Goal: Task Accomplishment & Management: Complete application form

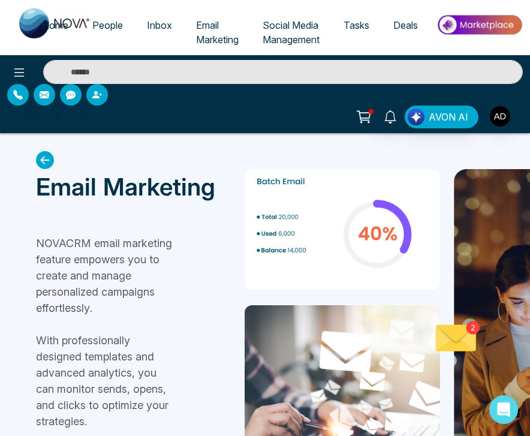
click at [48, 161] on icon at bounding box center [45, 160] width 18 height 18
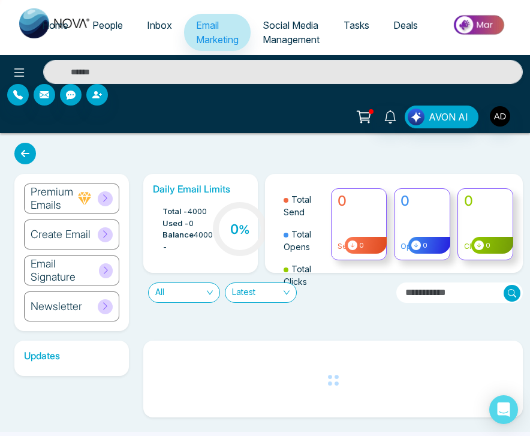
click at [76, 240] on h6 "Create Email" at bounding box center [61, 234] width 60 height 13
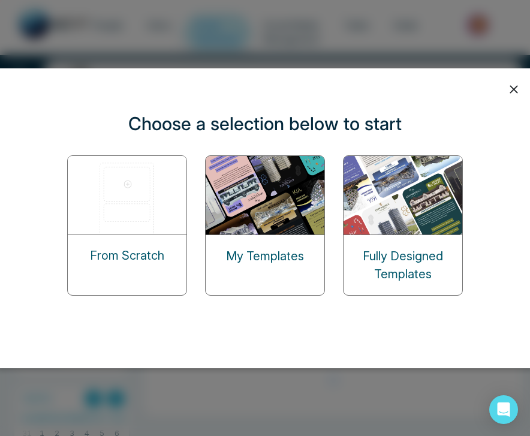
click at [122, 246] on p "From Scratch" at bounding box center [127, 255] width 74 height 18
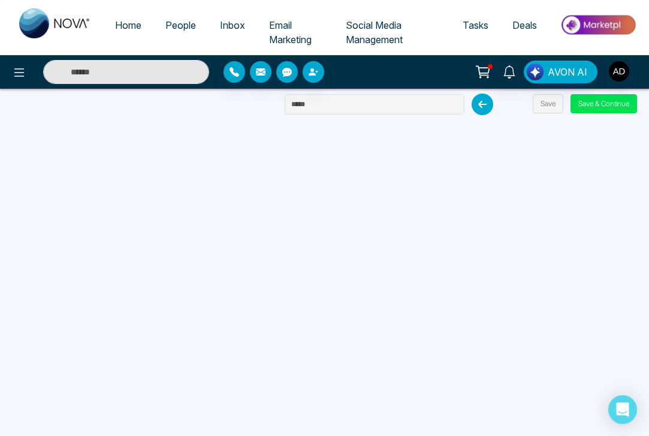
click at [107, 113] on div "Home People Inbox Email Marketing Social Media Management Tasks Deals AVON AI S…" at bounding box center [324, 218] width 649 height 436
click at [529, 101] on button "Save & Continue" at bounding box center [604, 103] width 67 height 19
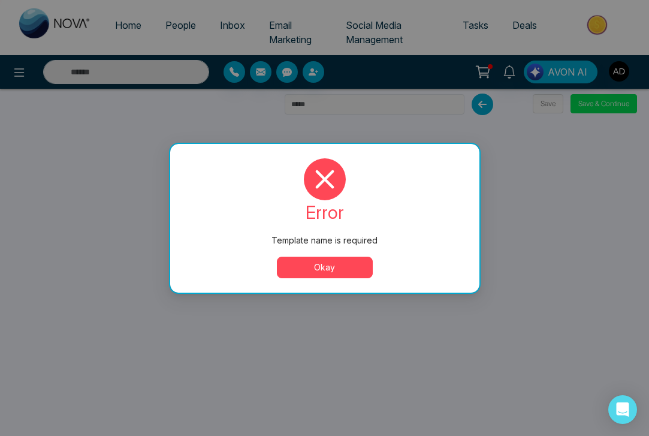
click at [352, 266] on button "Okay" at bounding box center [325, 268] width 96 height 22
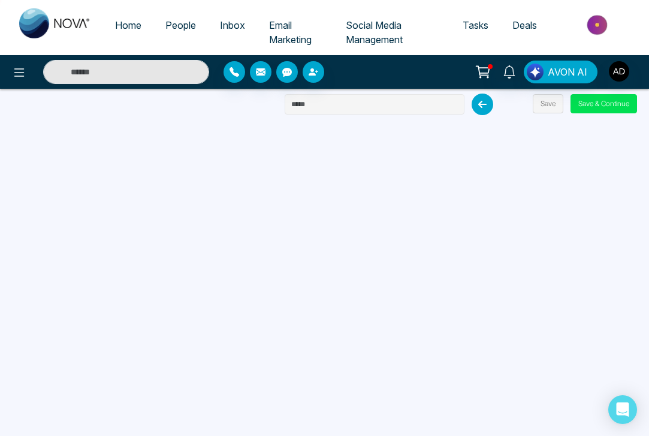
click at [323, 105] on input "text" at bounding box center [375, 104] width 180 height 20
type input "**********"
click at [529, 106] on button "Save & Continue" at bounding box center [604, 103] width 67 height 19
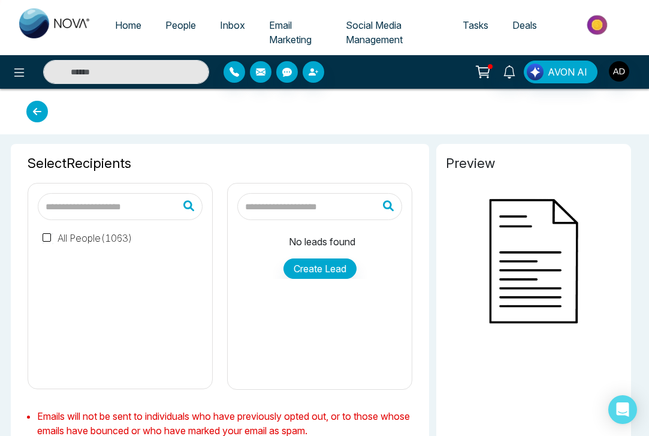
type input "**********"
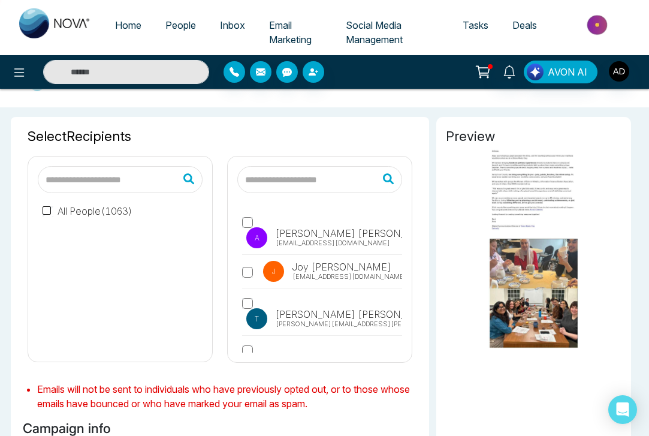
click at [295, 30] on link "Email Marketing" at bounding box center [295, 32] width 77 height 37
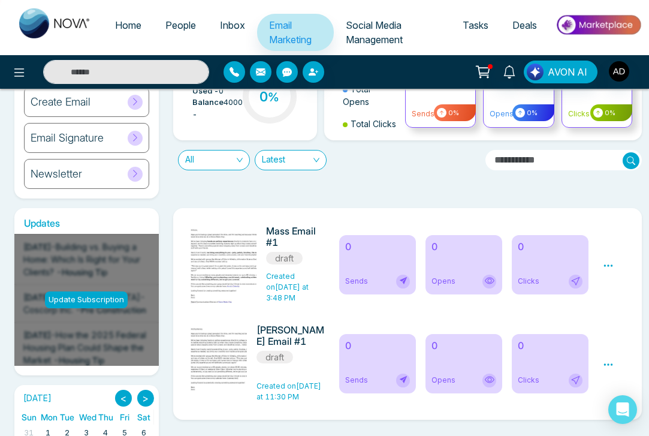
scroll to position [88, 0]
click at [220, 255] on img at bounding box center [231, 323] width 168 height 194
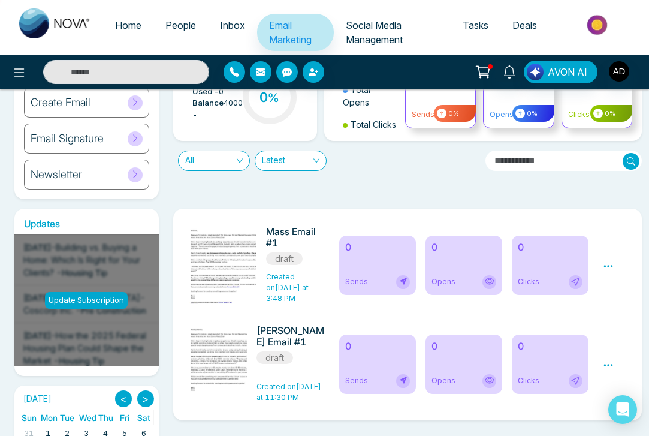
click at [529, 267] on icon at bounding box center [608, 266] width 9 height 2
click at [529, 300] on link "Edit" at bounding box center [579, 301] width 14 height 10
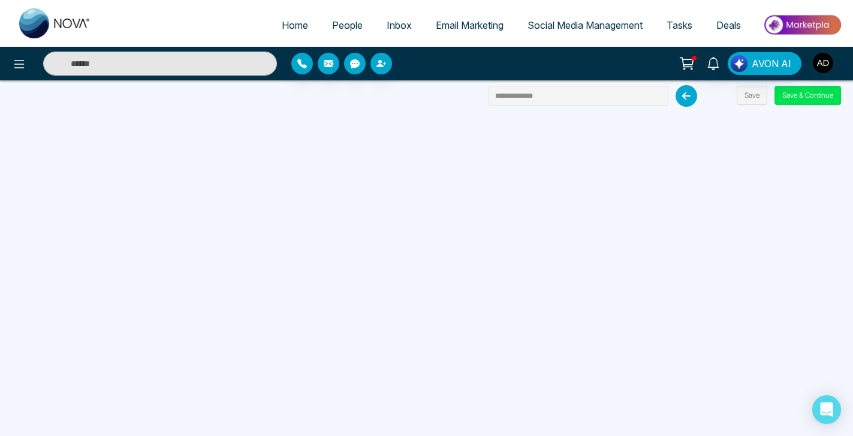
click at [529, 95] on button "Save" at bounding box center [752, 95] width 31 height 19
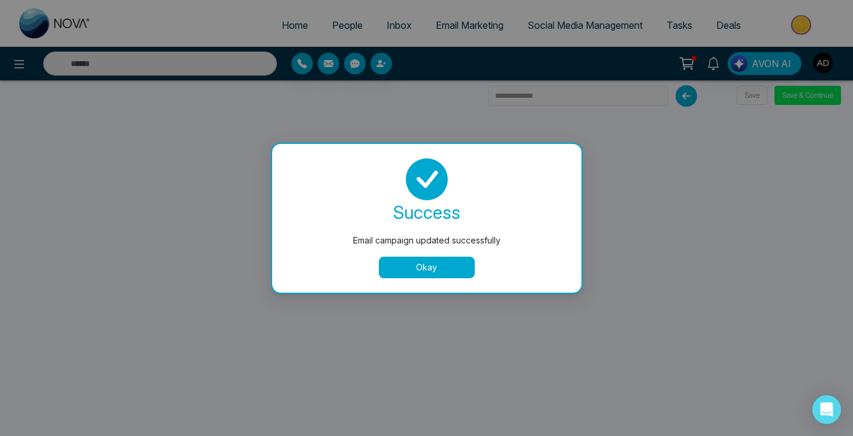
click at [420, 270] on button "Okay" at bounding box center [427, 268] width 96 height 22
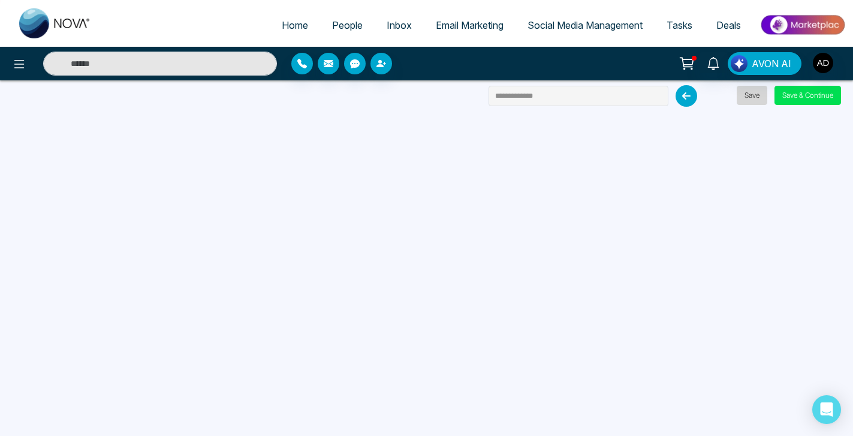
click at [529, 100] on button "Save" at bounding box center [752, 95] width 31 height 19
click at [529, 98] on button "Save & Continue" at bounding box center [808, 95] width 67 height 19
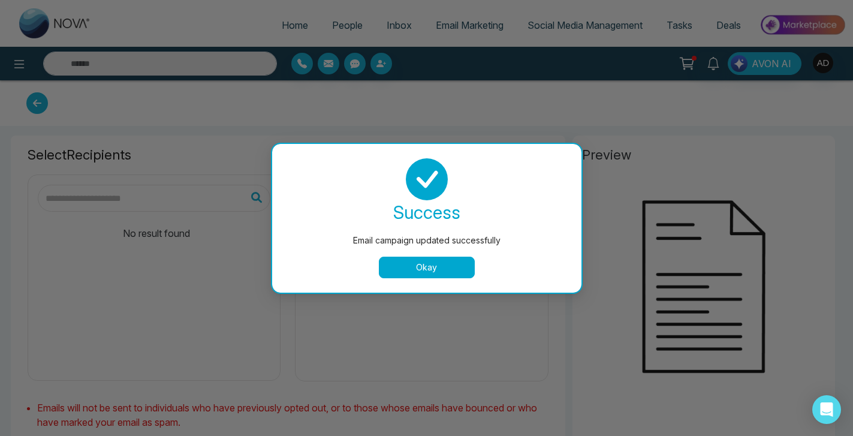
type input "**********"
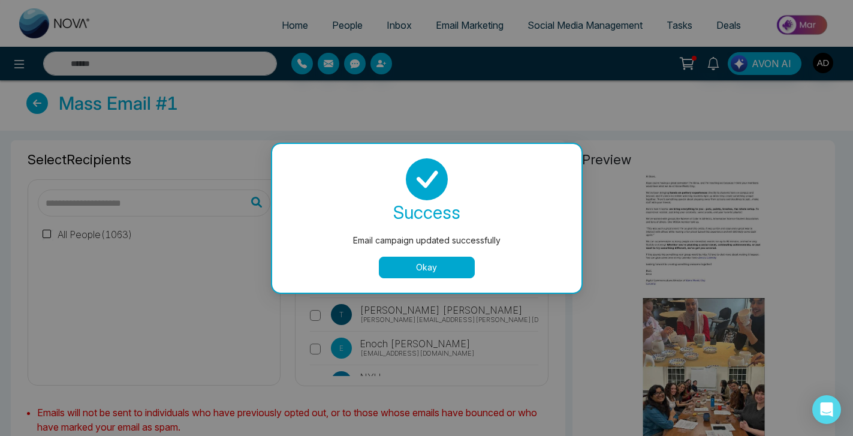
click at [423, 263] on button "Okay" at bounding box center [427, 268] width 96 height 22
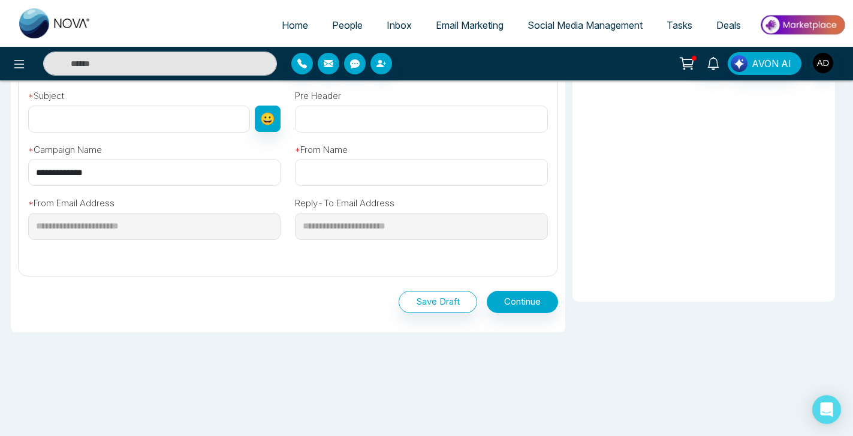
scroll to position [396, 0]
click at [442, 302] on button "Save Draft" at bounding box center [438, 302] width 79 height 22
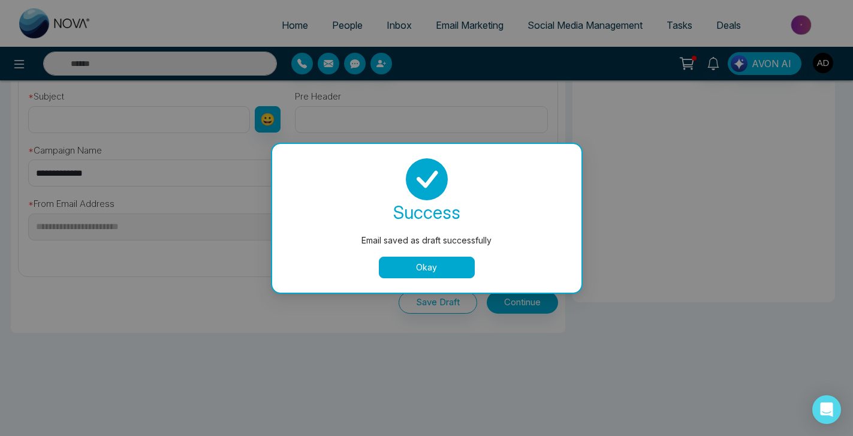
click at [420, 263] on button "Okay" at bounding box center [427, 268] width 96 height 22
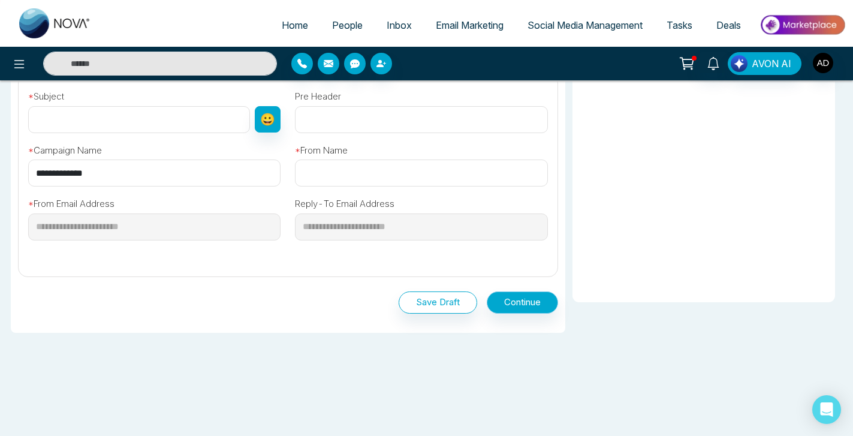
click at [527, 294] on button "Continue" at bounding box center [522, 302] width 71 height 22
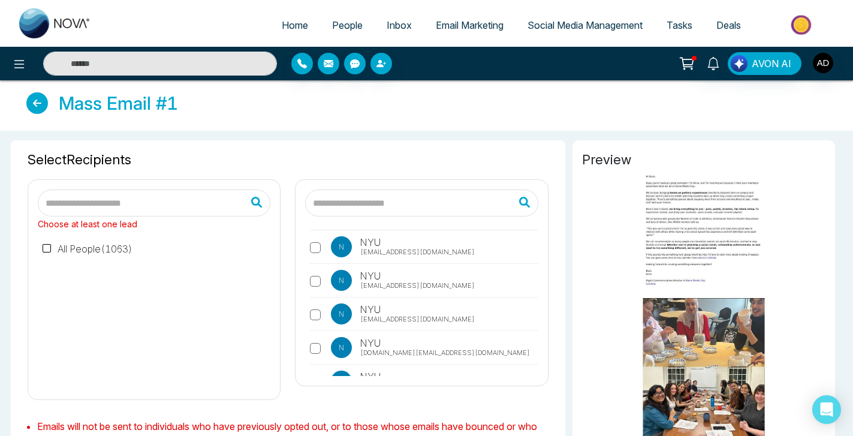
scroll to position [0, 0]
click at [461, 31] on link "Email Marketing" at bounding box center [470, 25] width 92 height 23
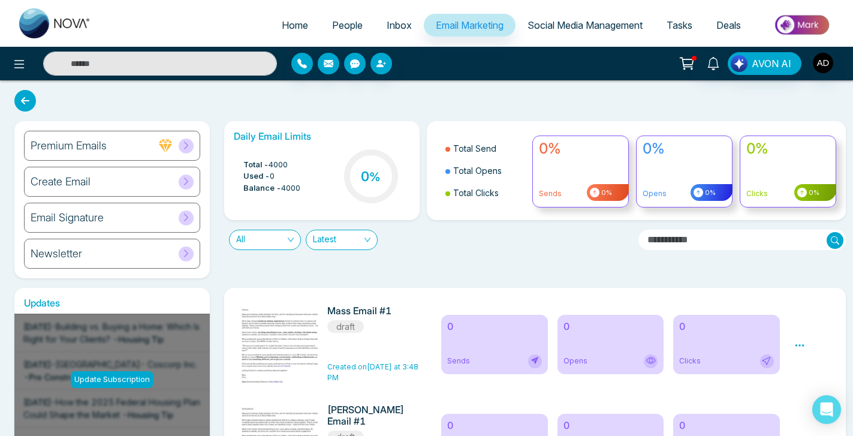
drag, startPoint x: 413, startPoint y: 254, endPoint x: 74, endPoint y: 221, distance: 340.8
click at [74, 221] on h6 "Email Signature" at bounding box center [67, 217] width 73 height 13
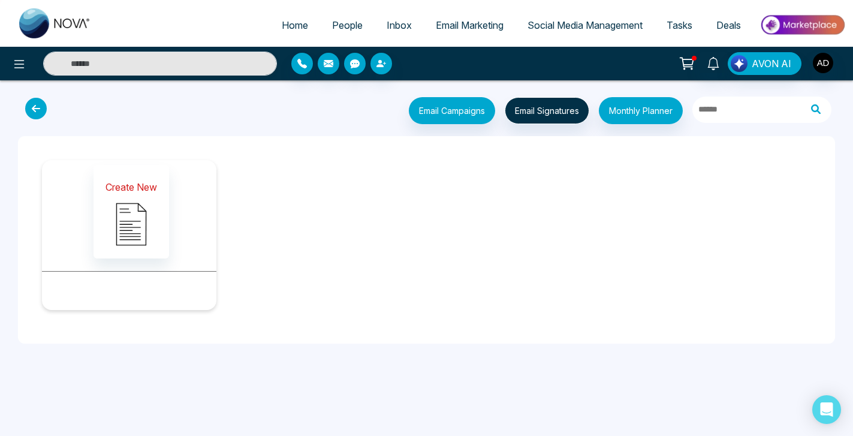
click at [167, 221] on button "Create New" at bounding box center [132, 212] width 76 height 94
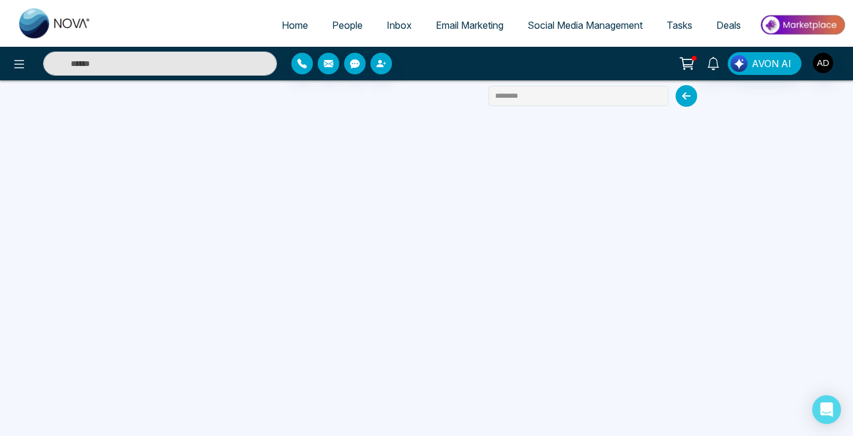
click at [457, 23] on span "Email Marketing" at bounding box center [470, 25] width 68 height 12
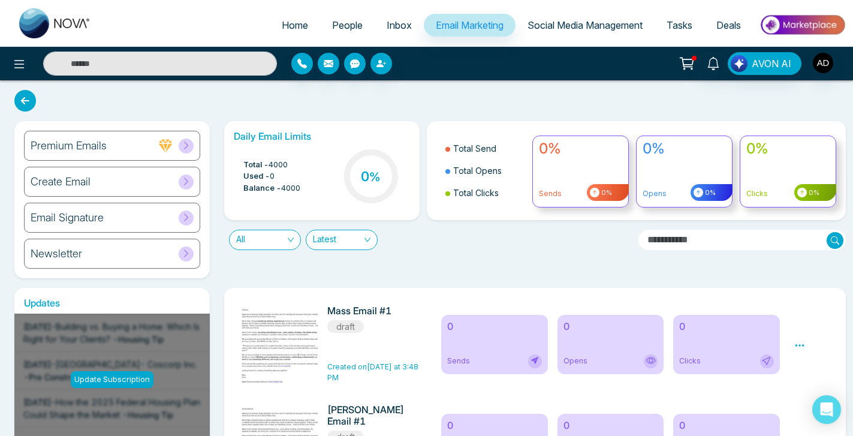
click at [111, 214] on div "Email Signature" at bounding box center [112, 218] width 176 height 30
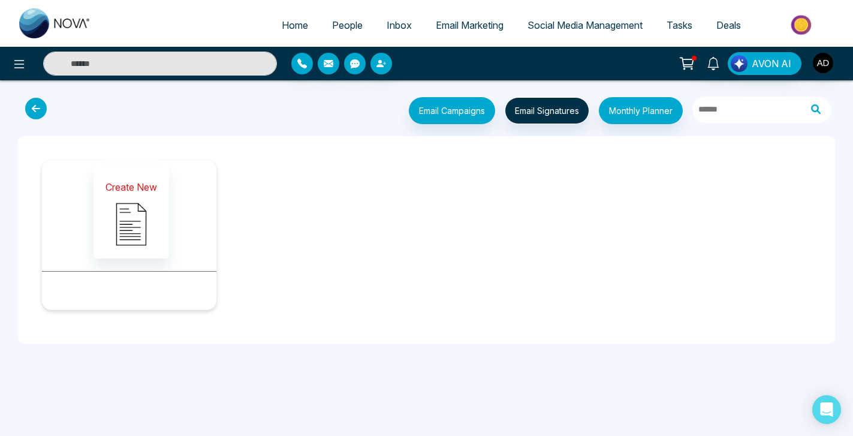
click at [145, 219] on img at bounding box center [131, 224] width 60 height 60
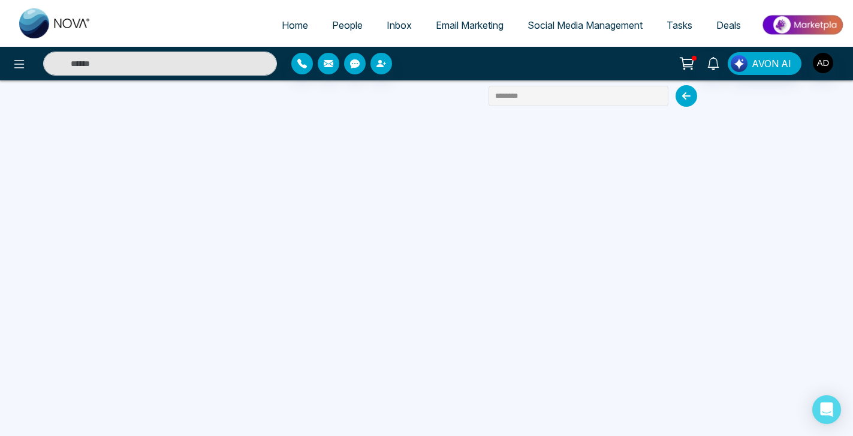
click at [474, 26] on span "Email Marketing" at bounding box center [470, 25] width 68 height 12
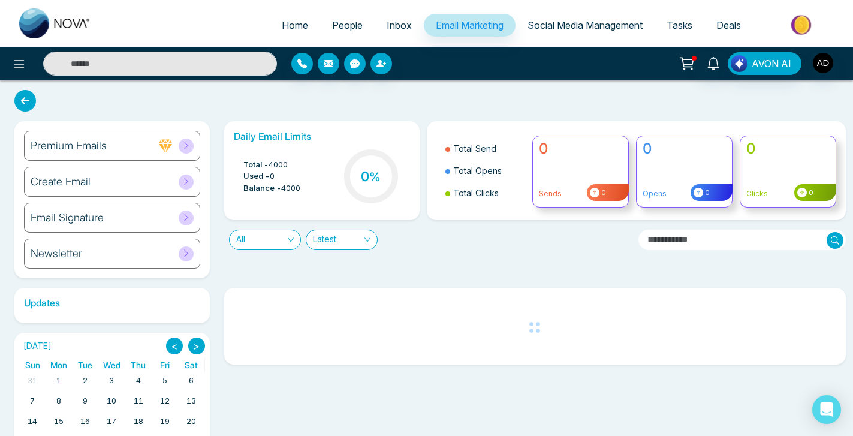
click at [125, 218] on div "Email Signature" at bounding box center [112, 218] width 176 height 30
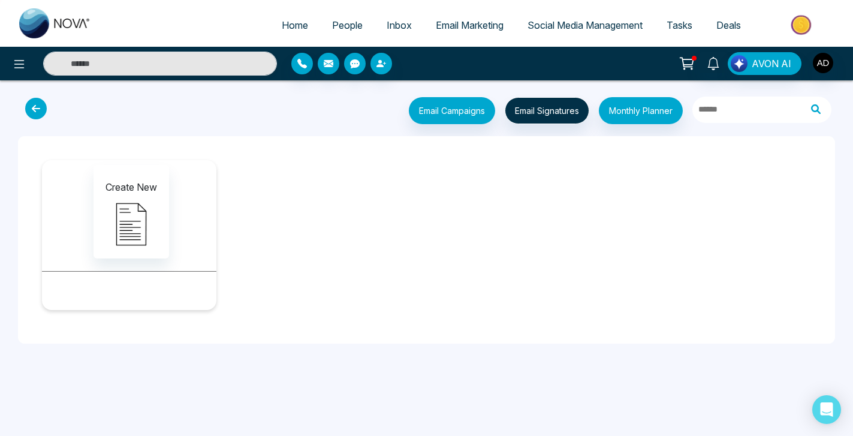
click at [127, 222] on img at bounding box center [131, 224] width 60 height 60
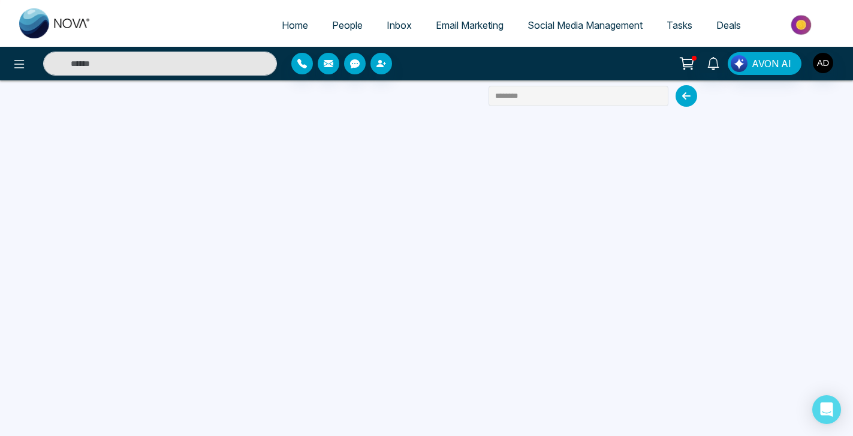
click at [293, 29] on span "Home" at bounding box center [295, 25] width 26 height 12
select select "*"
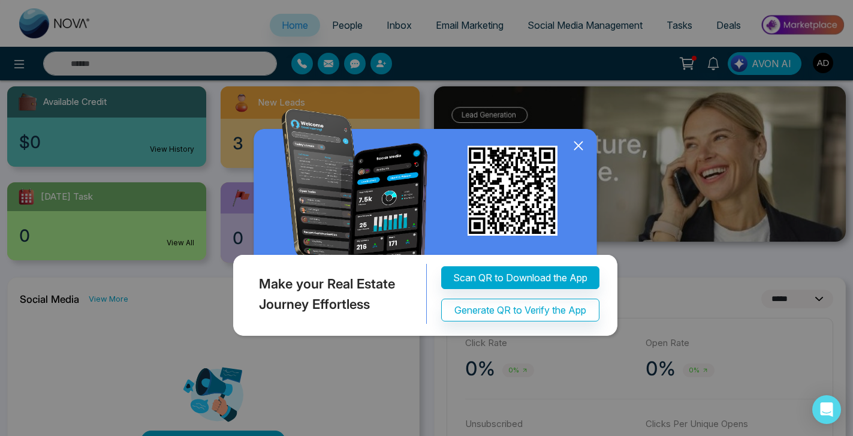
scroll to position [134, 0]
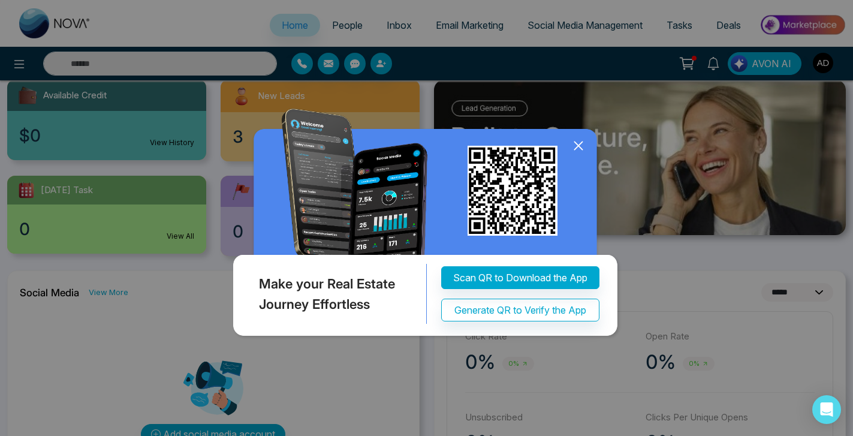
click at [529, 145] on icon at bounding box center [578, 146] width 18 height 18
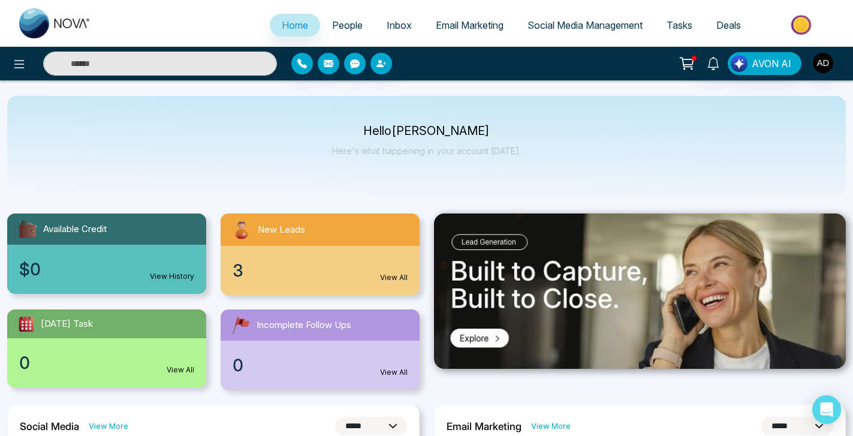
scroll to position [0, 0]
click at [22, 59] on icon at bounding box center [19, 64] width 14 height 14
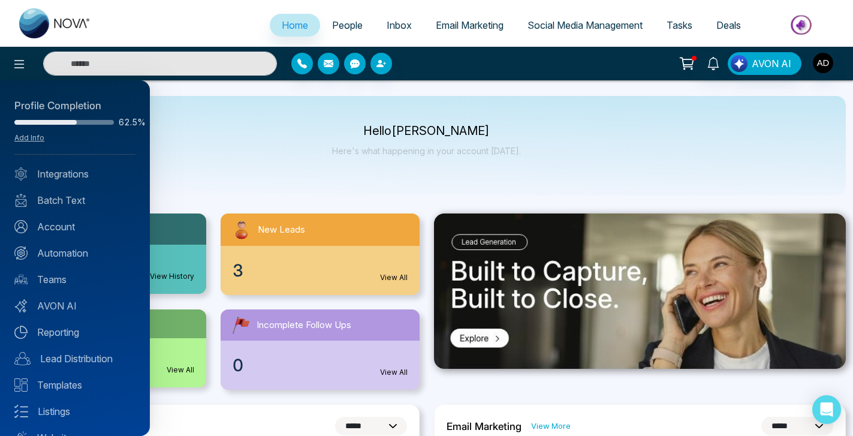
click at [200, 138] on div at bounding box center [426, 218] width 853 height 436
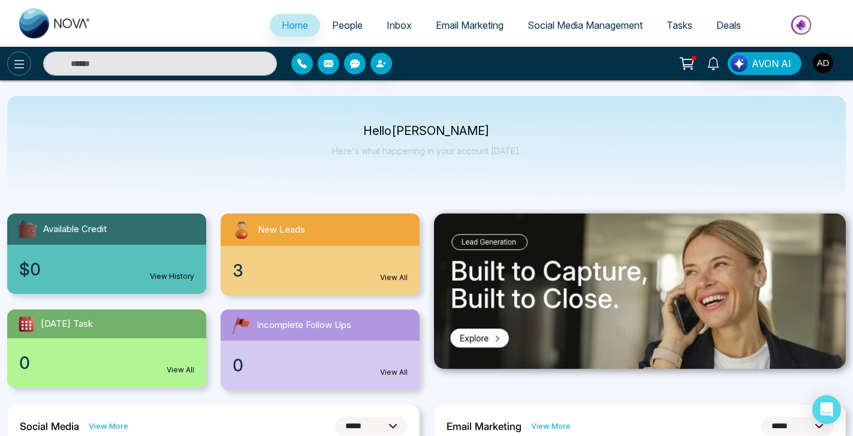
click at [20, 68] on icon at bounding box center [19, 64] width 14 height 14
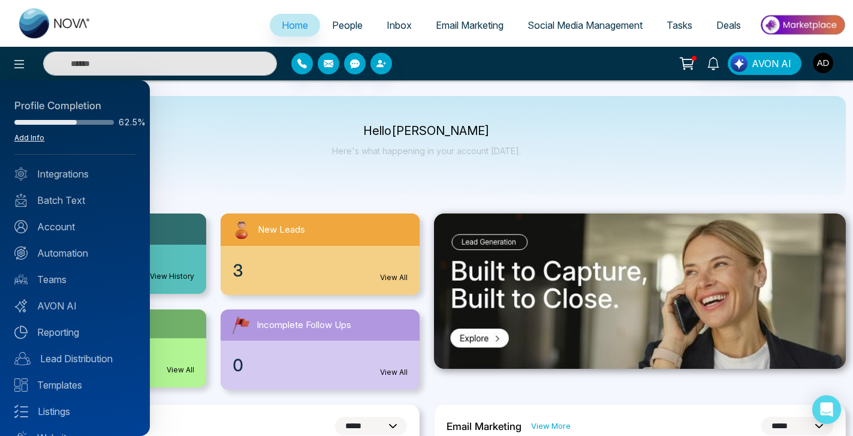
click at [18, 138] on link "Add Info" at bounding box center [29, 137] width 30 height 9
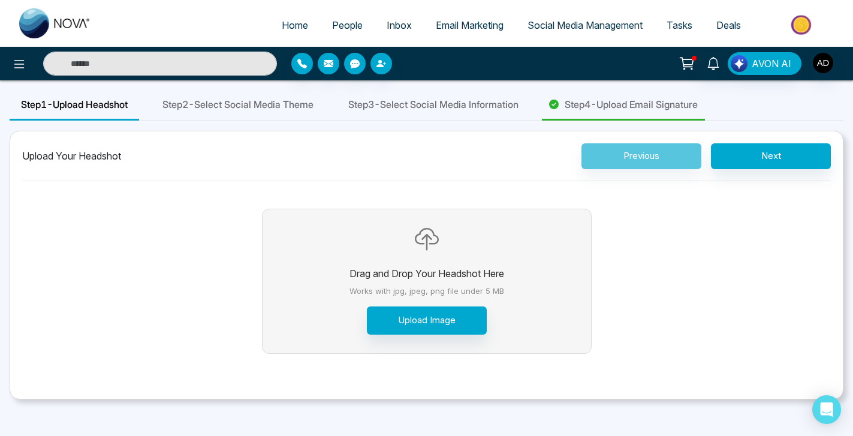
click at [267, 112] on div "Step 2 - Select Social Media Theme" at bounding box center [238, 105] width 174 height 31
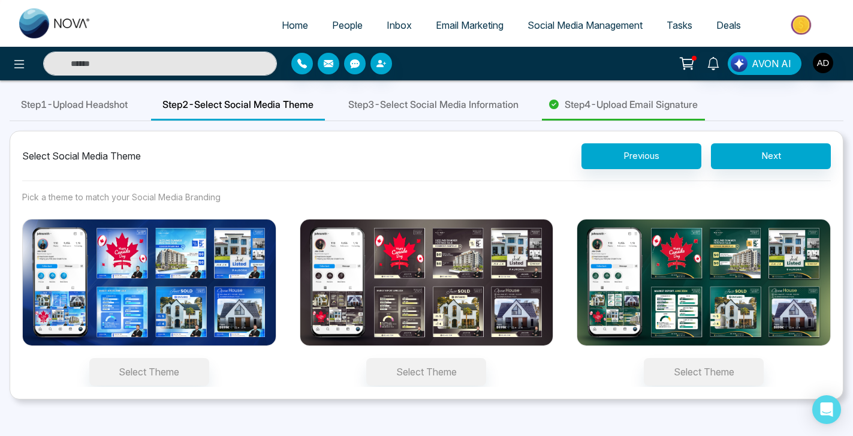
click at [101, 109] on span "Step 1 - Upload Headshot" at bounding box center [74, 104] width 107 height 14
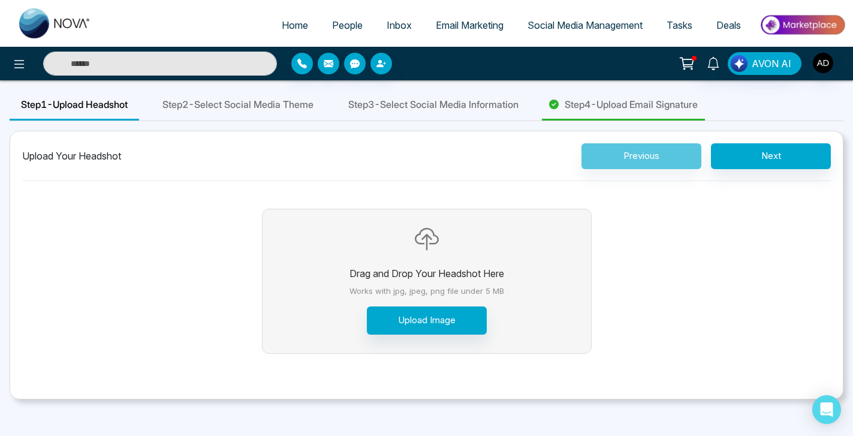
click at [257, 104] on span "Step 2 - Select Social Media Theme" at bounding box center [237, 104] width 151 height 14
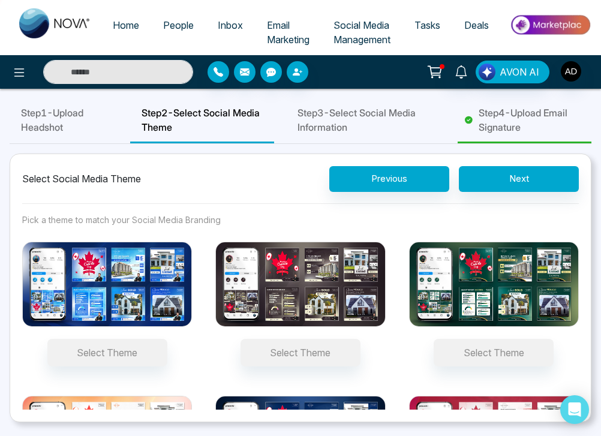
click at [43, 127] on span "Step 1 - Upload Headshot" at bounding box center [64, 120] width 86 height 29
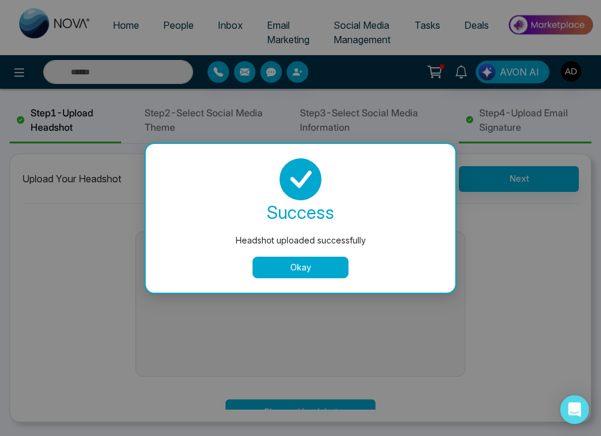
click at [291, 258] on button "Okay" at bounding box center [300, 268] width 96 height 22
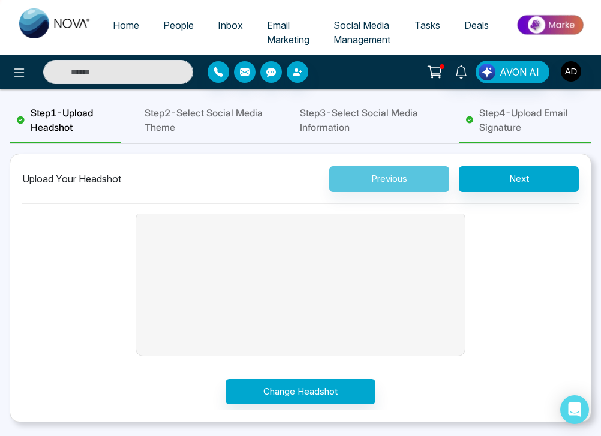
scroll to position [19, 0]
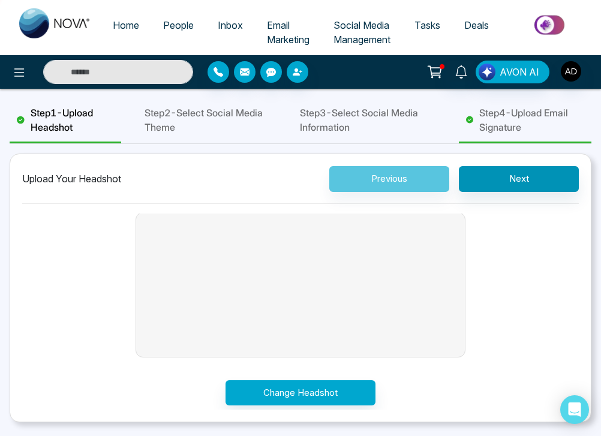
click at [529, 176] on button "Next" at bounding box center [519, 179] width 120 height 26
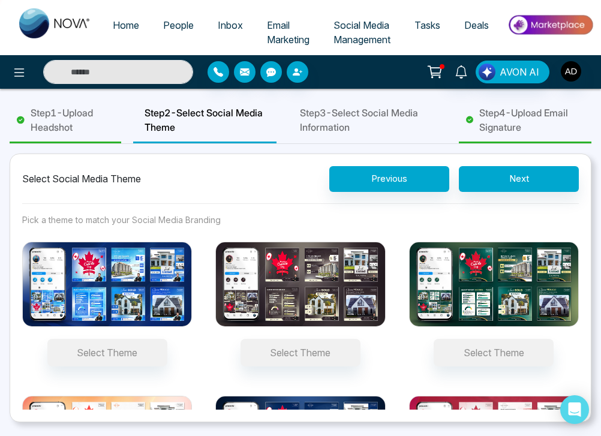
scroll to position [0, 0]
click at [469, 357] on button "Select Theme" at bounding box center [493, 353] width 120 height 28
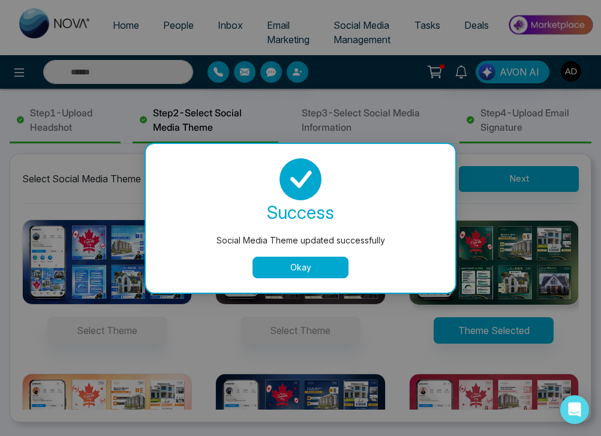
click at [307, 262] on button "Okay" at bounding box center [300, 268] width 96 height 22
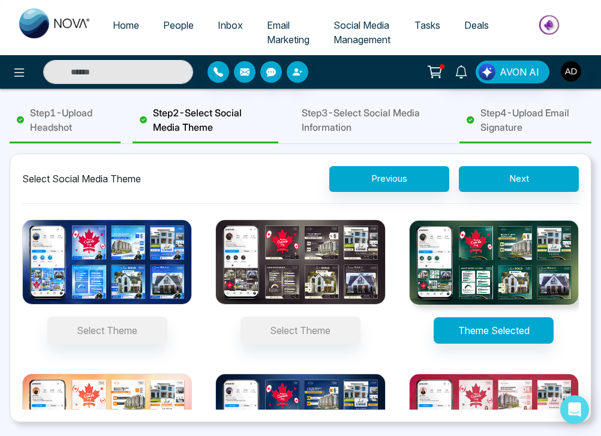
click at [354, 114] on span "Step 3 - Select Social Media Information" at bounding box center [369, 120] width 134 height 29
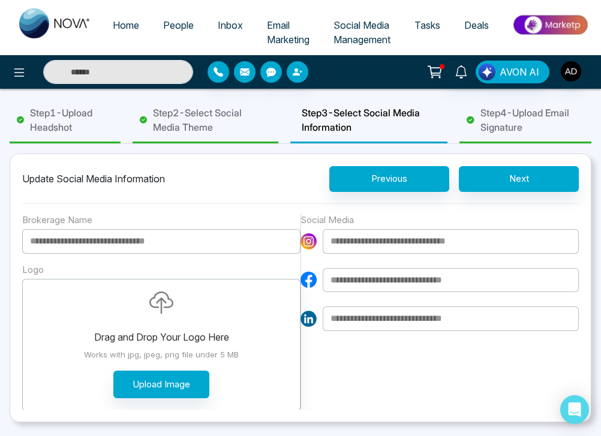
click at [529, 123] on span "Step 4 - Upload Email Signature" at bounding box center [532, 120] width 104 height 29
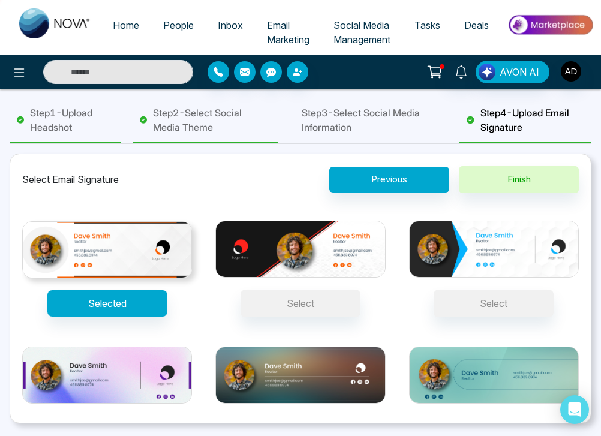
click at [116, 298] on button "Selected" at bounding box center [107, 303] width 120 height 26
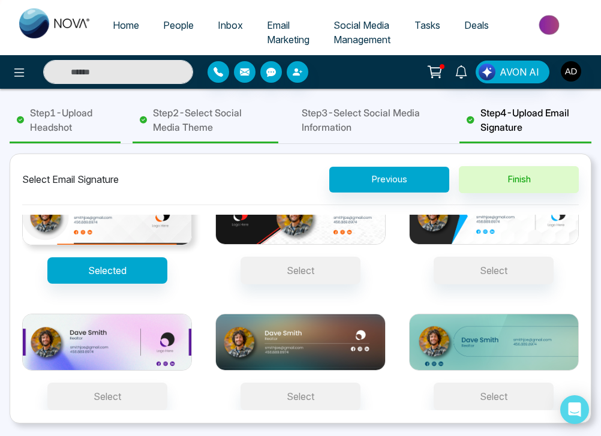
scroll to position [33, 0]
click at [103, 272] on button "Selected" at bounding box center [107, 270] width 120 height 26
click at [117, 267] on button "Selected" at bounding box center [107, 270] width 120 height 26
click at [127, 272] on button "Selected" at bounding box center [107, 270] width 120 height 26
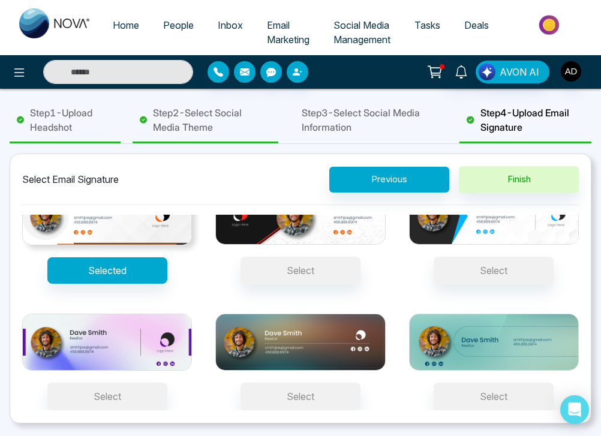
click at [127, 272] on button "Selected" at bounding box center [107, 270] width 120 height 26
click at [165, 280] on button "Selected" at bounding box center [107, 270] width 120 height 26
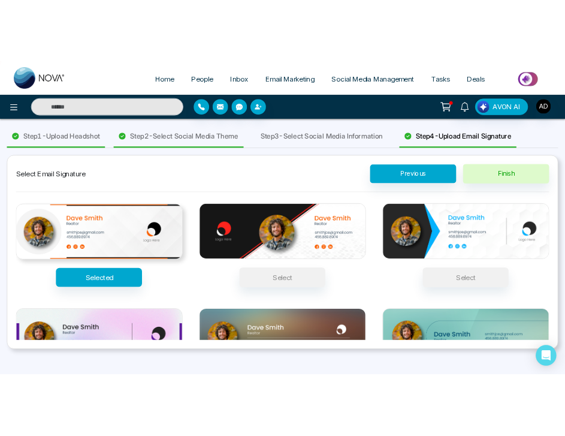
scroll to position [0, 0]
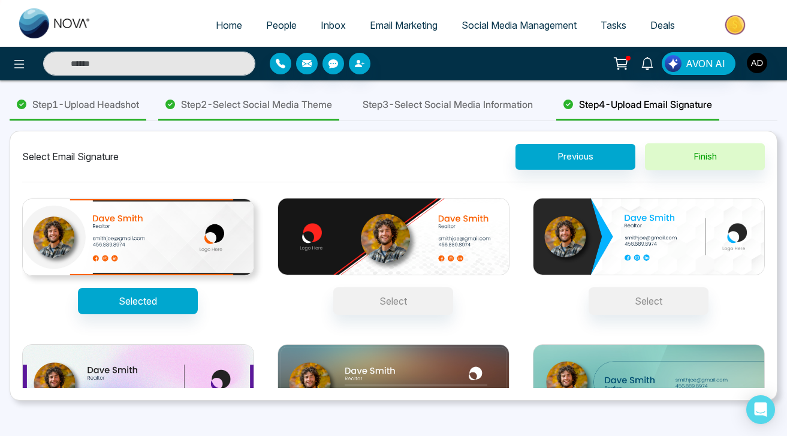
click at [132, 301] on button "Selected" at bounding box center [138, 301] width 120 height 26
click at [183, 302] on button "Selected" at bounding box center [138, 301] width 120 height 26
click at [182, 301] on button "Selected" at bounding box center [138, 301] width 120 height 26
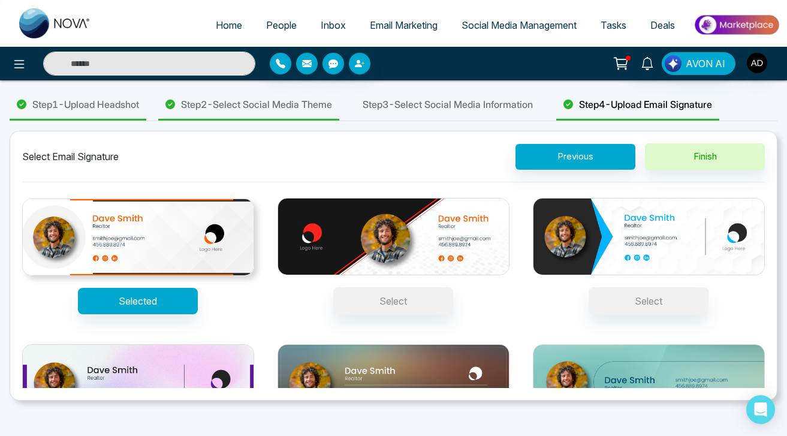
click at [182, 301] on button "Selected" at bounding box center [138, 301] width 120 height 26
click at [474, 153] on div "Select Email Signature Previous Finish" at bounding box center [393, 162] width 743 height 39
click at [188, 227] on img at bounding box center [138, 237] width 232 height 78
click at [188, 288] on button "Selected" at bounding box center [138, 301] width 120 height 26
click at [162, 293] on button "Selected" at bounding box center [138, 301] width 120 height 26
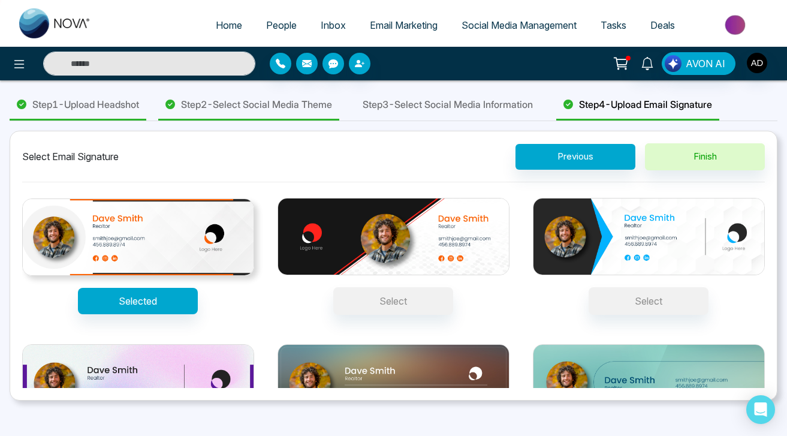
click at [162, 293] on button "Selected" at bounding box center [138, 301] width 120 height 26
click at [139, 295] on button "Selected" at bounding box center [138, 301] width 120 height 26
click at [200, 296] on div "Selected" at bounding box center [138, 256] width 232 height 116
click at [198, 296] on button "Selected" at bounding box center [138, 301] width 120 height 26
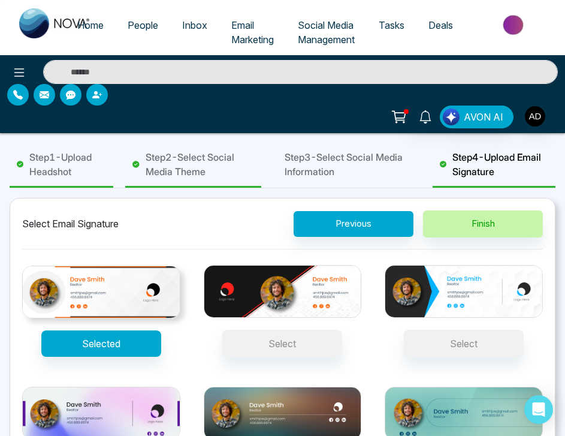
click at [486, 218] on button "Finish" at bounding box center [483, 223] width 120 height 27
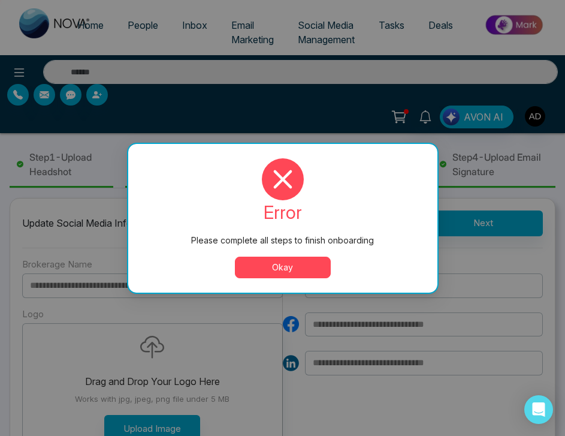
click at [293, 267] on button "Okay" at bounding box center [283, 268] width 96 height 22
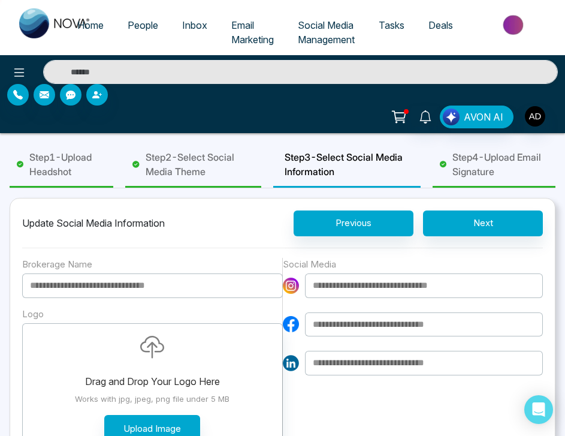
click at [481, 162] on span "Step 4 - Upload Email Signature" at bounding box center [501, 164] width 96 height 29
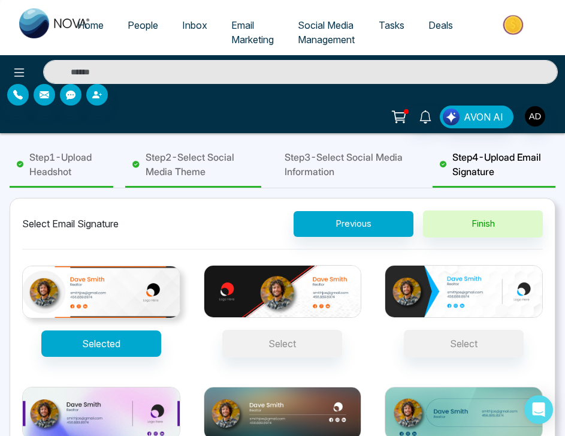
click at [107, 338] on button "Selected" at bounding box center [101, 343] width 120 height 26
click at [339, 161] on span "Step 3 - Select Social Media Information" at bounding box center [347, 164] width 125 height 29
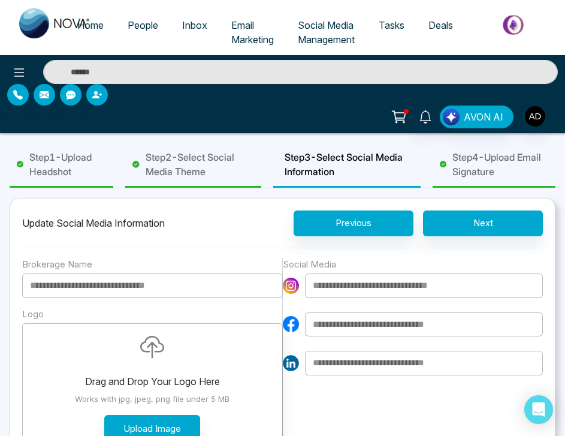
click at [64, 222] on div "Update Social Media Information" at bounding box center [93, 223] width 143 height 14
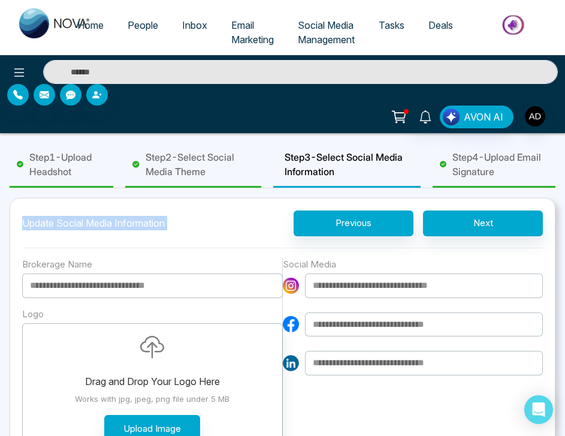
click at [73, 204] on div "Update Social Media Information Previous Next Brokerage Name Logo Drag and Drop…" at bounding box center [283, 332] width 546 height 269
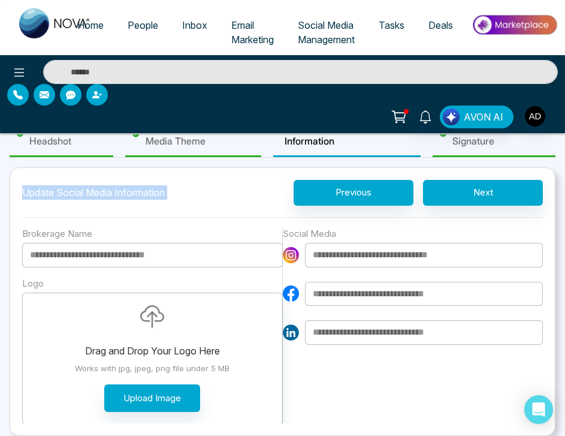
scroll to position [30, 0]
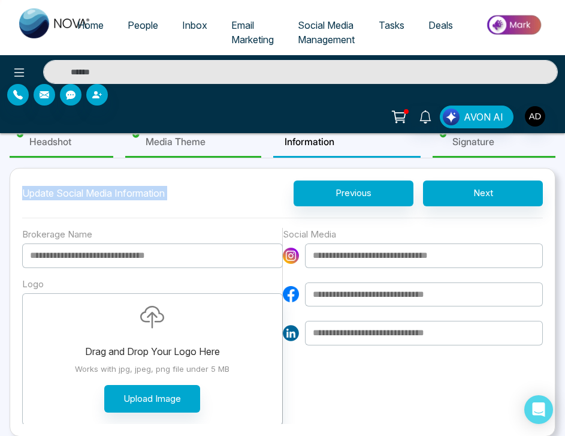
click at [18, 199] on div "Update Social Media Information Previous Next Brokerage Name Logo Drag and Drop…" at bounding box center [283, 302] width 546 height 269
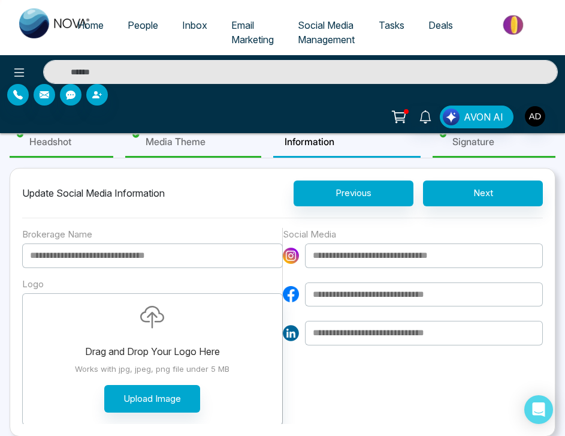
click at [168, 243] on input at bounding box center [152, 255] width 261 height 25
click at [492, 140] on span "Step 4 - Upload Email Signature" at bounding box center [501, 134] width 96 height 29
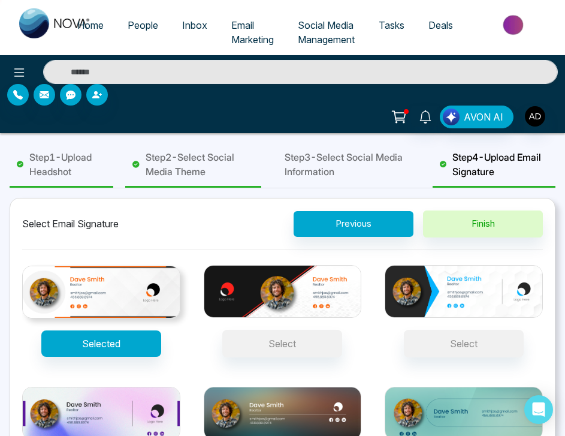
scroll to position [0, 0]
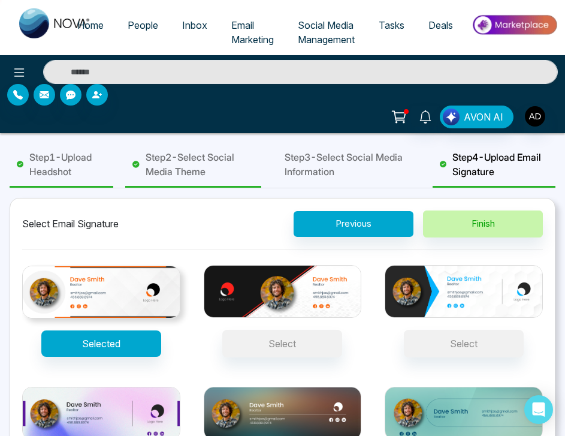
click at [481, 215] on button "Finish" at bounding box center [483, 223] width 120 height 27
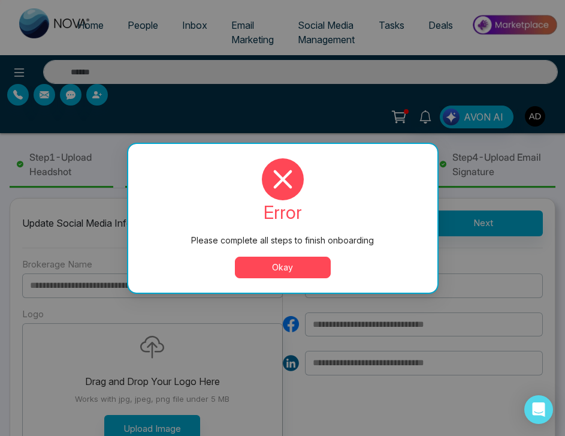
click at [287, 267] on button "Okay" at bounding box center [283, 268] width 96 height 22
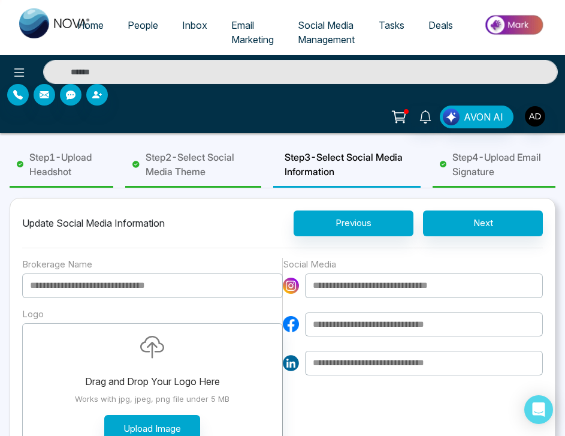
click at [138, 278] on input at bounding box center [152, 285] width 261 height 25
type input "**********"
click at [150, 260] on div "Brokerage Name" at bounding box center [152, 265] width 261 height 14
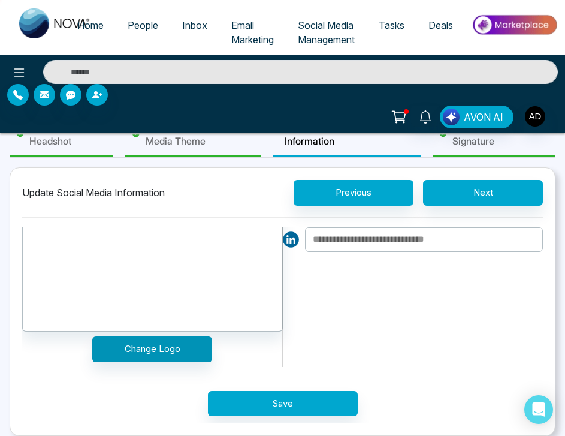
scroll to position [30, 0]
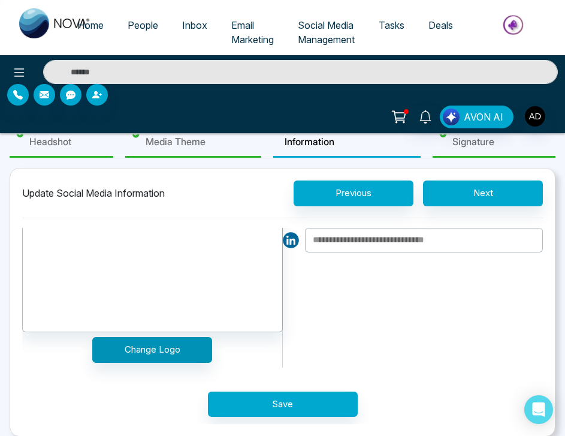
click at [151, 348] on button "Change Logo" at bounding box center [152, 350] width 120 height 26
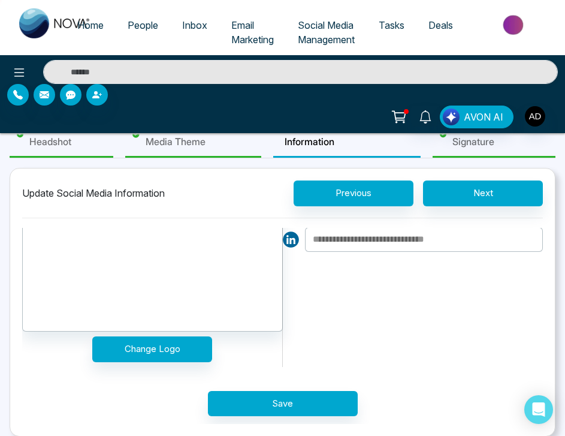
scroll to position [93, 0]
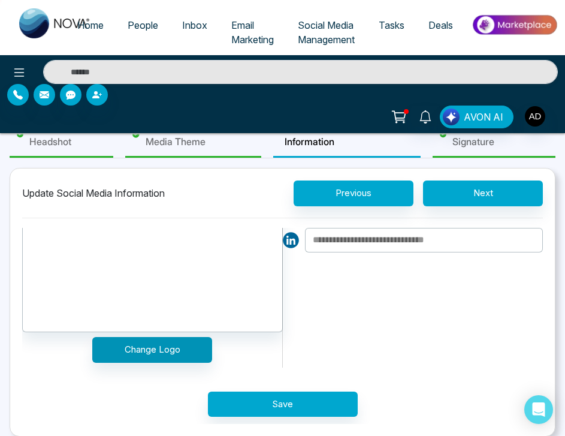
click at [163, 346] on button "Change Logo" at bounding box center [152, 350] width 120 height 26
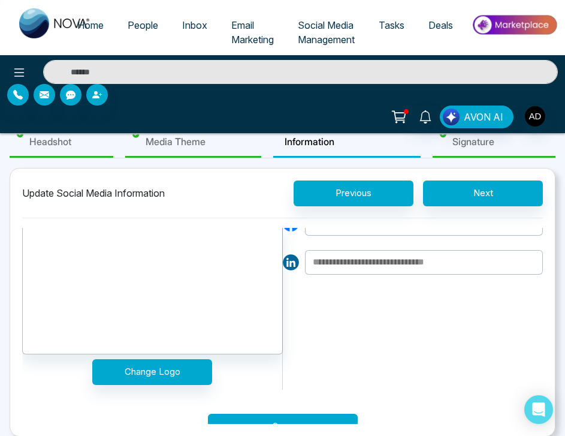
scroll to position [75, 0]
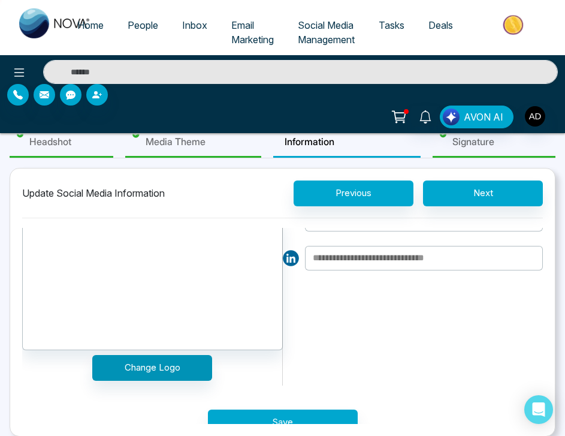
click at [176, 369] on button "Change Logo" at bounding box center [152, 368] width 120 height 26
click at [133, 364] on button "Change Logo" at bounding box center [152, 368] width 120 height 26
click at [177, 373] on button "Change Logo" at bounding box center [152, 368] width 120 height 26
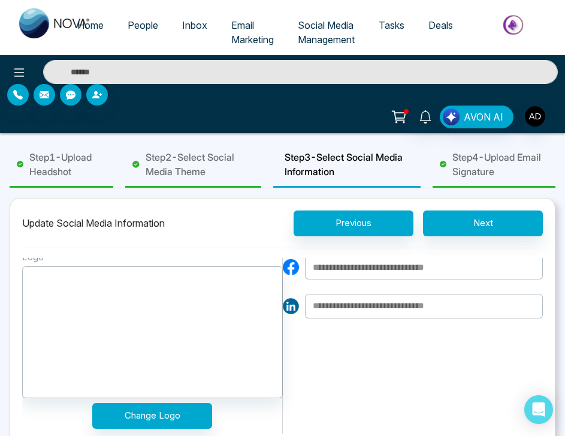
scroll to position [65, 0]
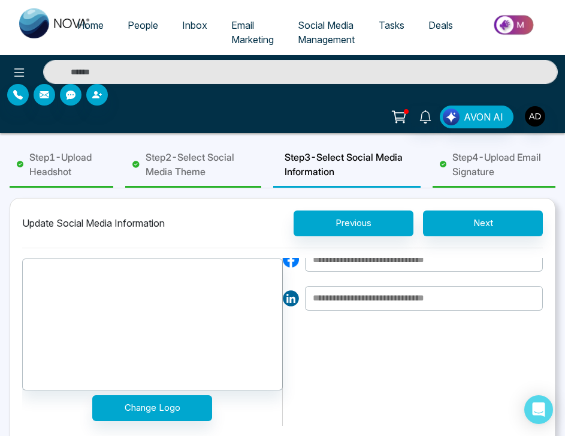
click at [368, 303] on input at bounding box center [424, 298] width 239 height 25
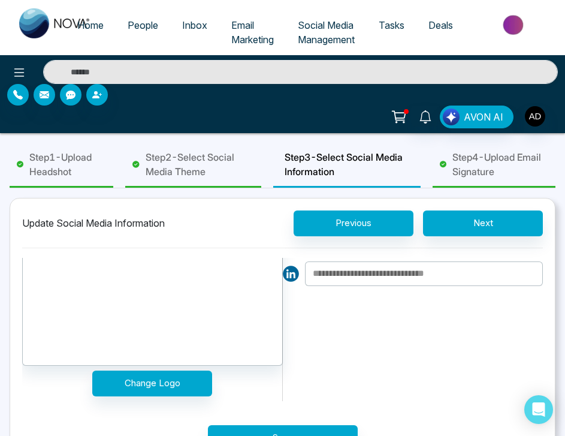
scroll to position [87, 0]
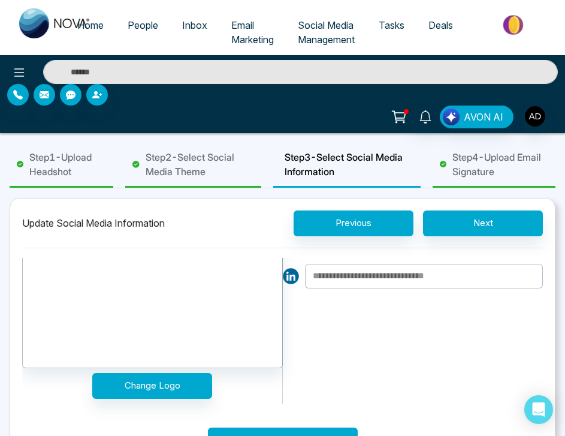
paste input "**********"
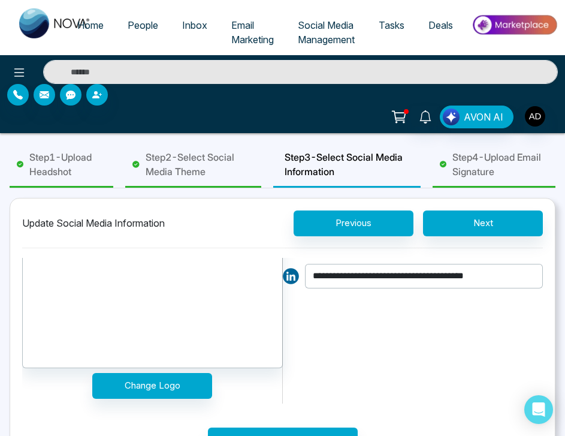
type input "**********"
click at [378, 333] on div "**********" at bounding box center [413, 287] width 261 height 233
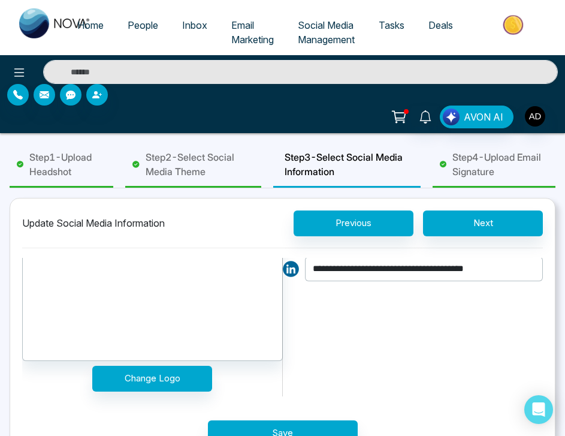
scroll to position [93, 0]
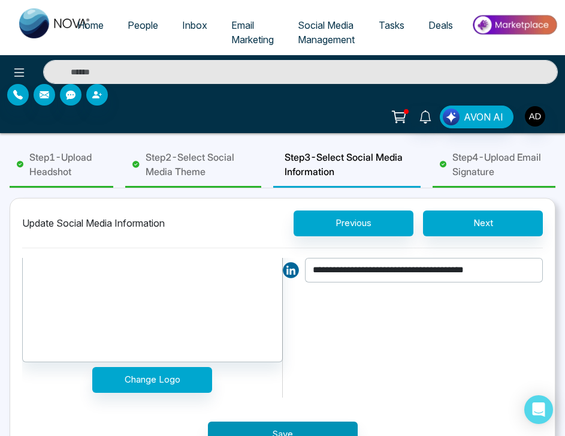
click at [273, 426] on button "Save" at bounding box center [283, 434] width 150 height 26
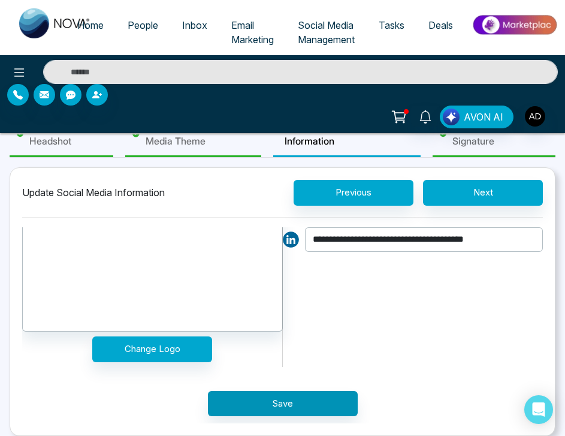
scroll to position [30, 0]
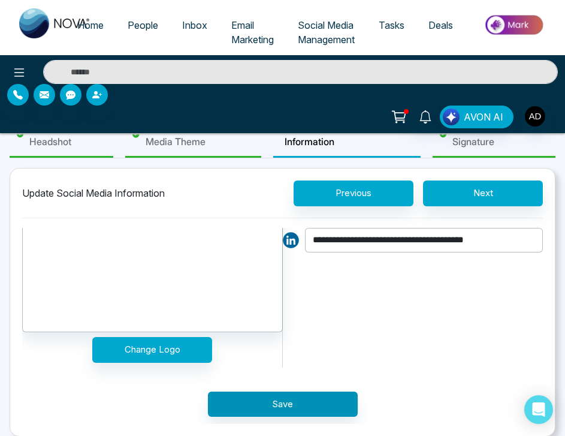
click at [314, 404] on button "Save" at bounding box center [283, 404] width 150 height 26
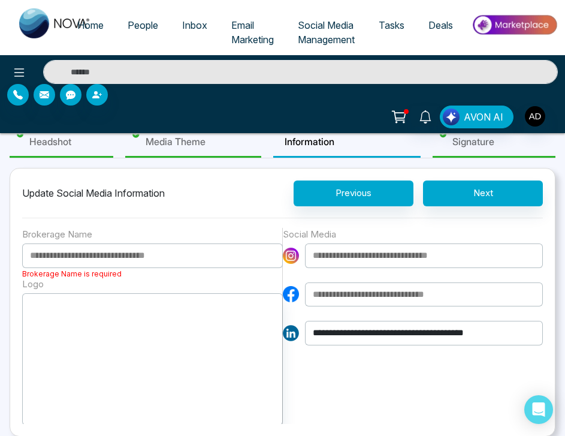
scroll to position [0, 0]
click at [98, 252] on input at bounding box center [152, 255] width 261 height 25
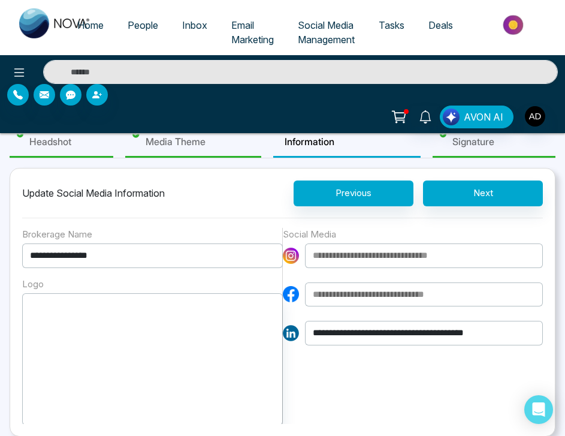
type input "**********"
click at [135, 221] on div "**********" at bounding box center [283, 302] width 546 height 269
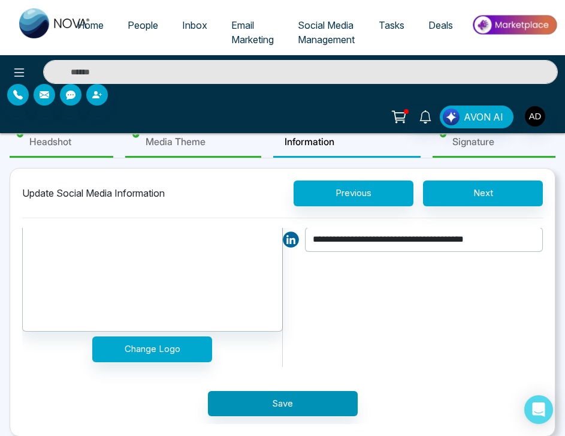
scroll to position [93, 0]
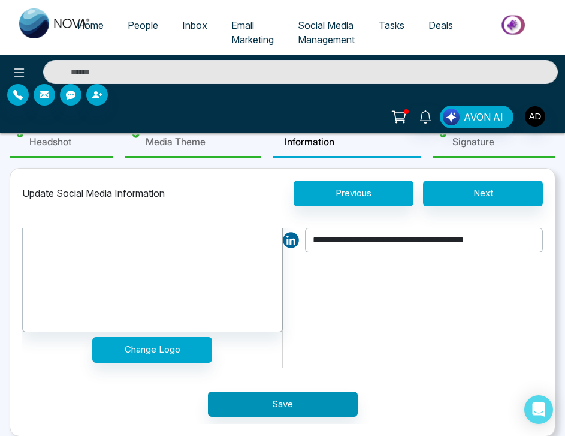
click at [296, 398] on button "Save" at bounding box center [283, 404] width 150 height 26
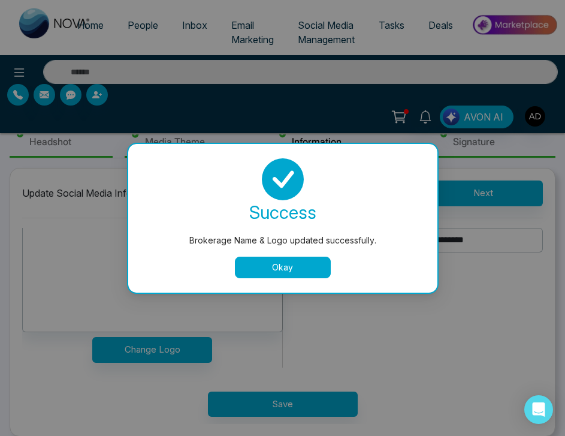
click at [302, 270] on button "Okay" at bounding box center [283, 268] width 96 height 22
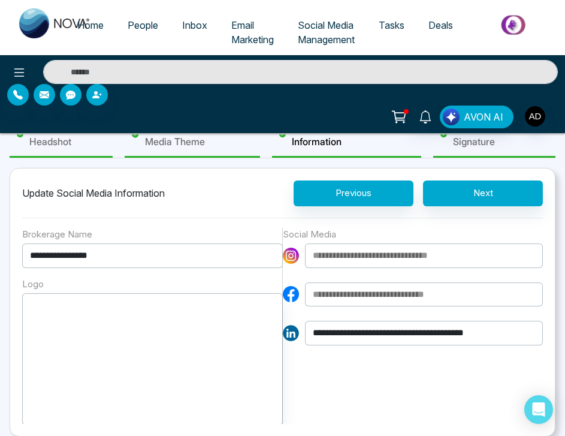
scroll to position [0, 0]
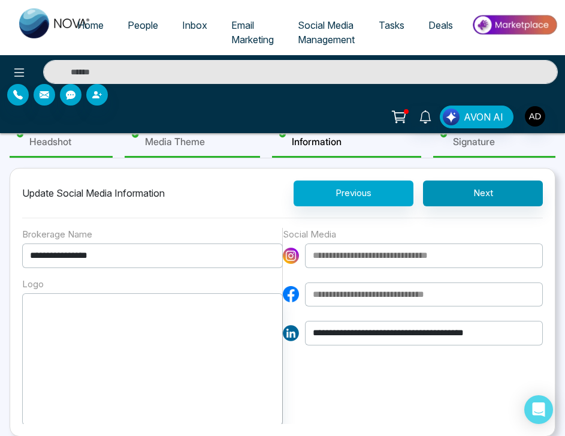
click at [481, 201] on button "Next" at bounding box center [483, 193] width 120 height 26
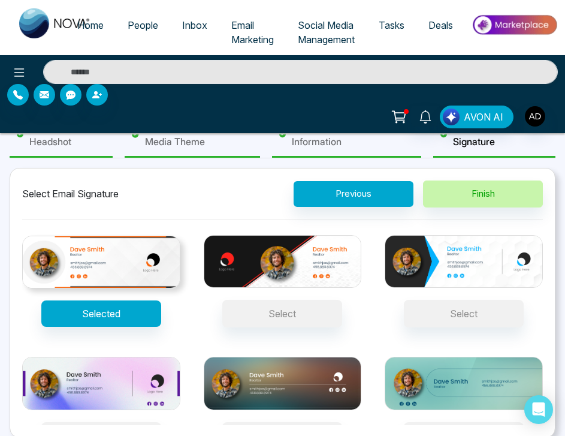
click at [474, 187] on button "Finish" at bounding box center [483, 193] width 120 height 27
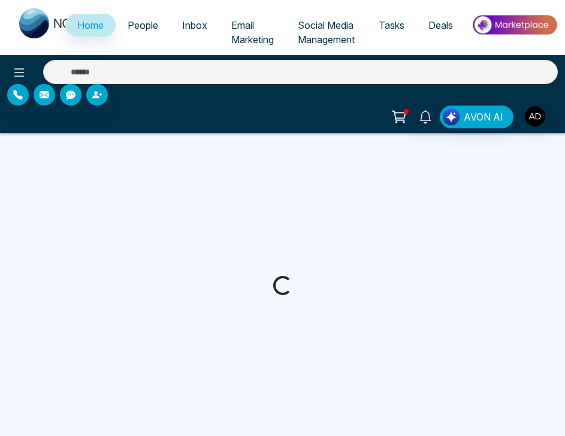
click at [5, 193] on div at bounding box center [282, 285] width 565 height 305
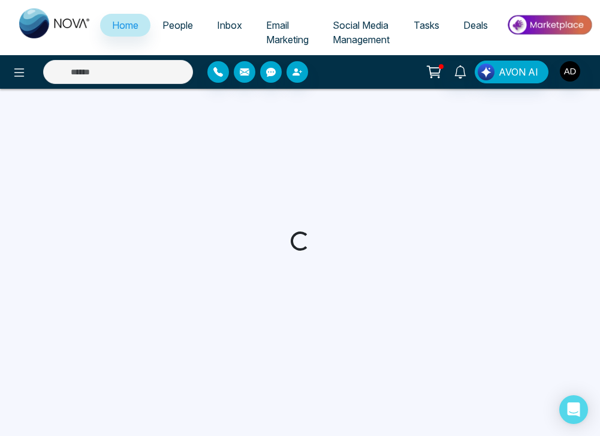
select select "*"
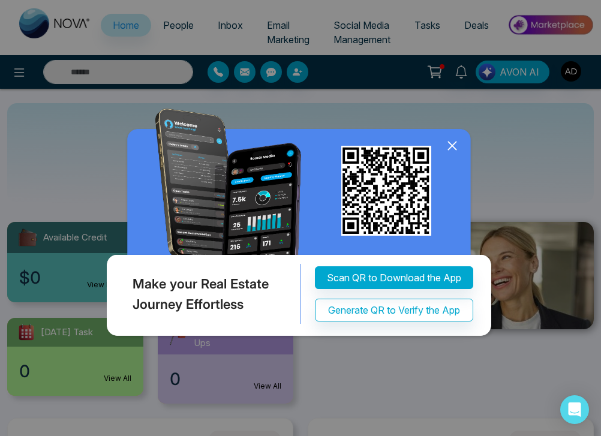
click at [451, 146] on icon at bounding box center [452, 145] width 8 height 8
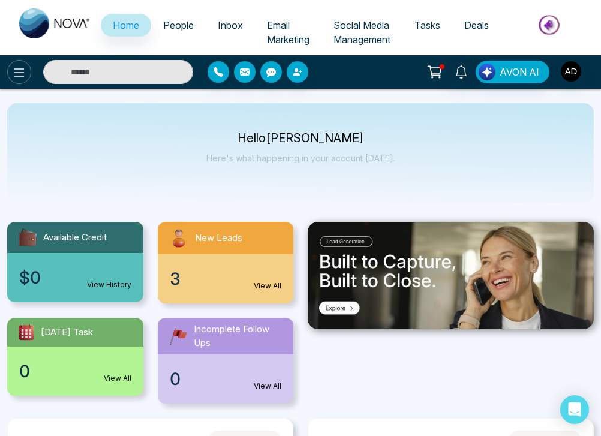
click at [14, 75] on icon at bounding box center [19, 72] width 14 height 14
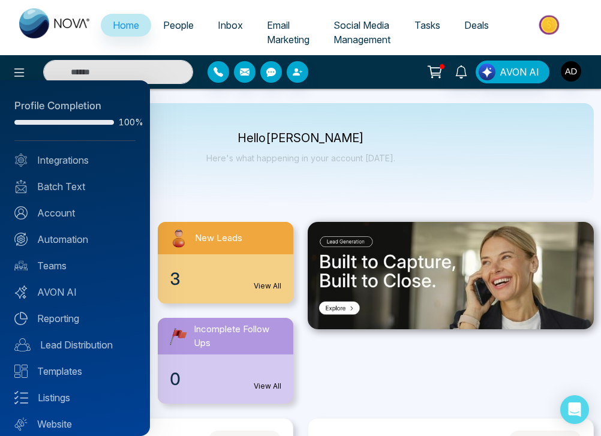
click at [171, 161] on div at bounding box center [300, 218] width 601 height 436
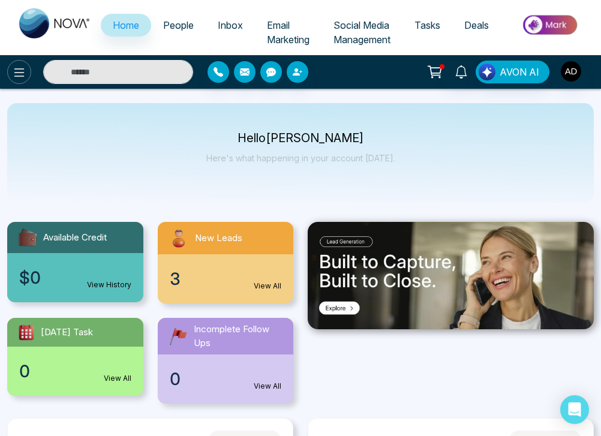
click at [22, 73] on icon at bounding box center [19, 72] width 10 height 8
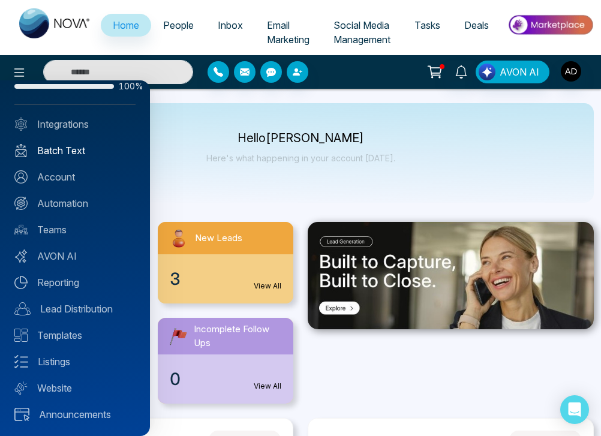
scroll to position [35, 0]
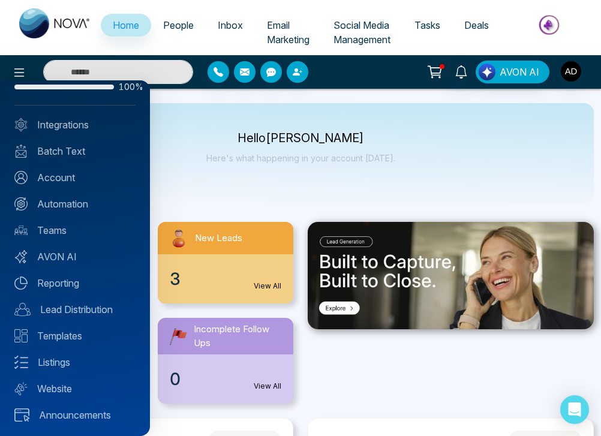
click at [282, 26] on div at bounding box center [300, 218] width 601 height 436
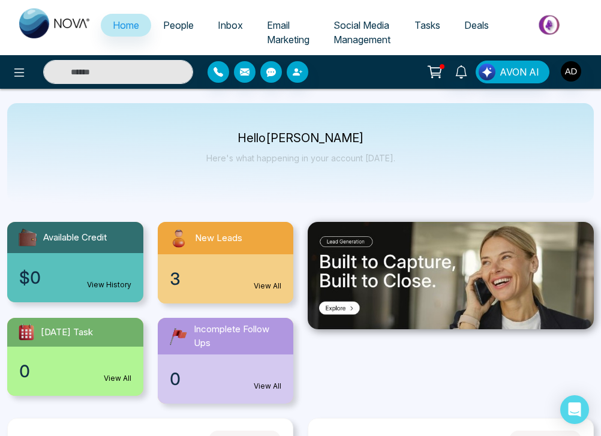
click at [278, 34] on span "Email Marketing" at bounding box center [288, 32] width 43 height 26
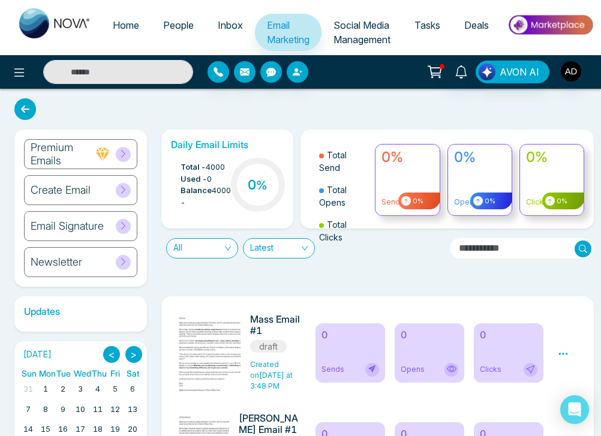
click at [73, 228] on h6 "Email Signature" at bounding box center [67, 225] width 73 height 13
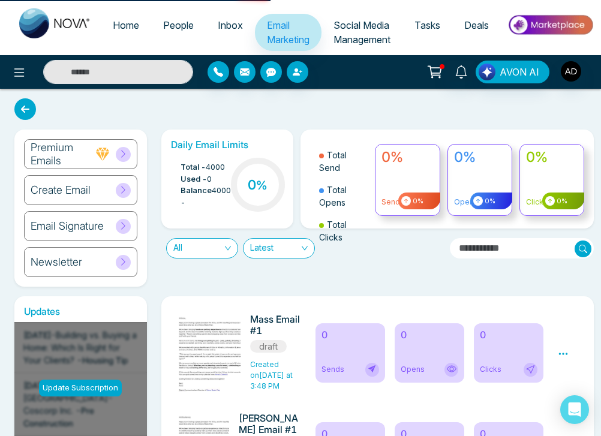
click at [125, 226] on icon at bounding box center [123, 225] width 9 height 9
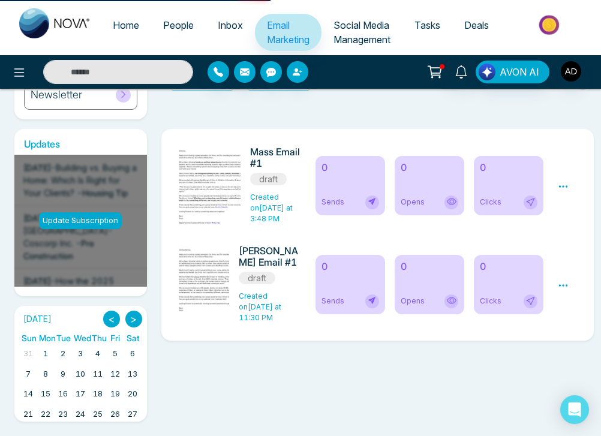
scroll to position [157, 0]
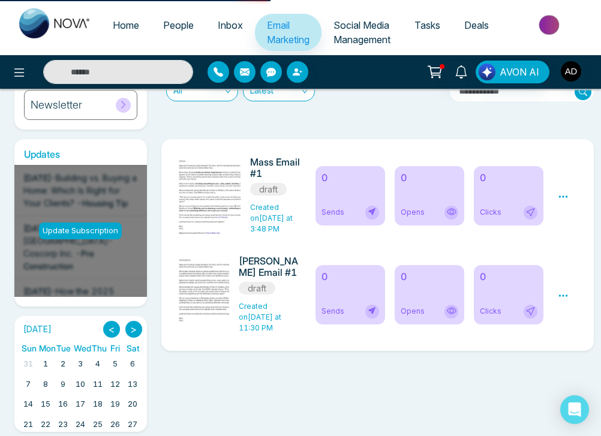
click at [268, 213] on span "Created on Today at 3:48 PM" at bounding box center [271, 218] width 43 height 31
click at [565, 198] on div "Preview Edit Delete" at bounding box center [567, 195] width 35 height 78
click at [564, 195] on icon at bounding box center [563, 196] width 11 height 11
click at [541, 213] on span "Preview" at bounding box center [542, 214] width 32 height 10
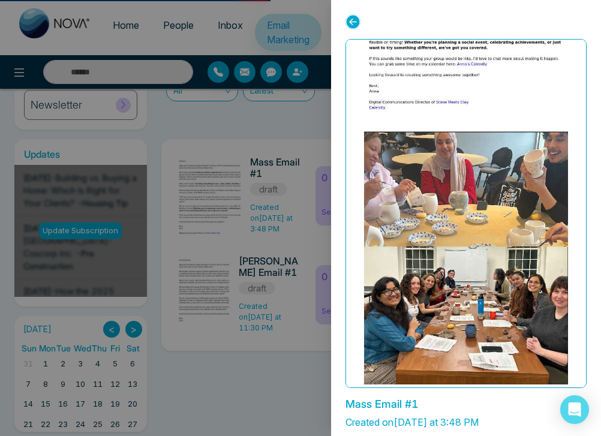
scroll to position [38, 0]
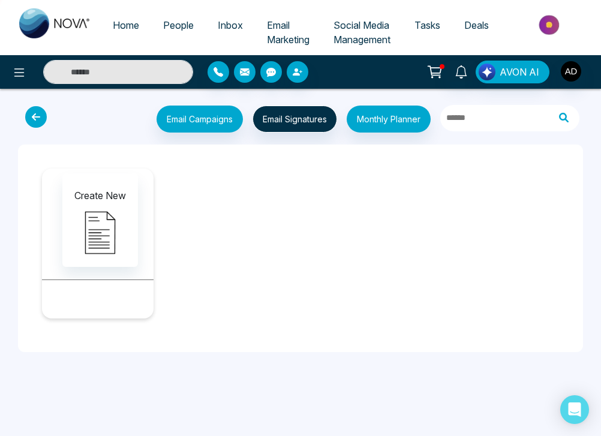
click at [40, 116] on icon at bounding box center [36, 117] width 22 height 22
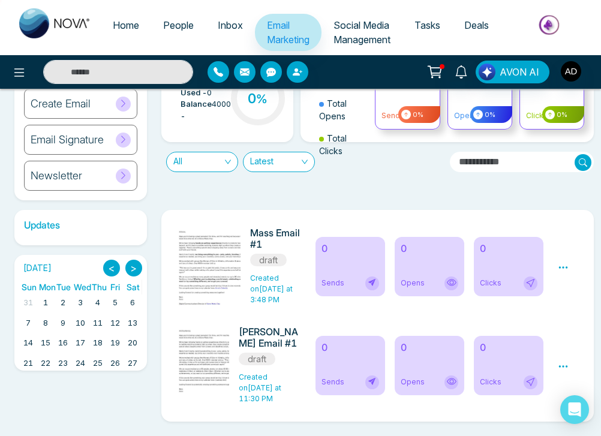
scroll to position [93, 0]
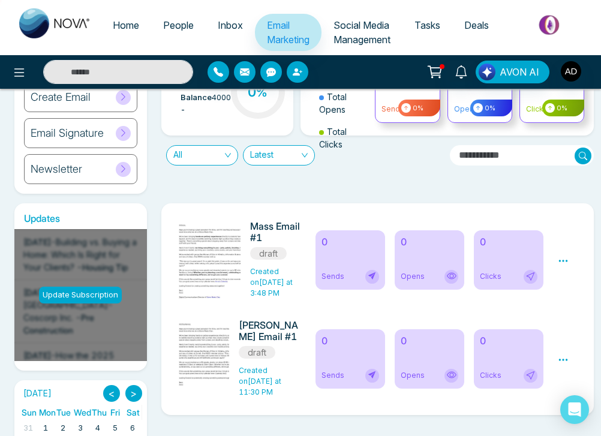
click at [565, 261] on icon at bounding box center [563, 260] width 11 height 11
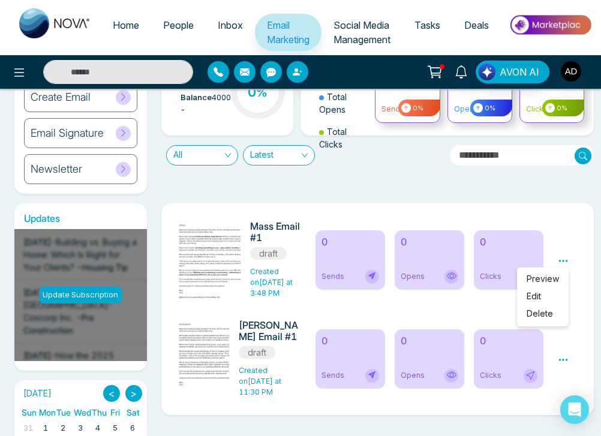
click at [538, 277] on span "Preview" at bounding box center [542, 278] width 32 height 10
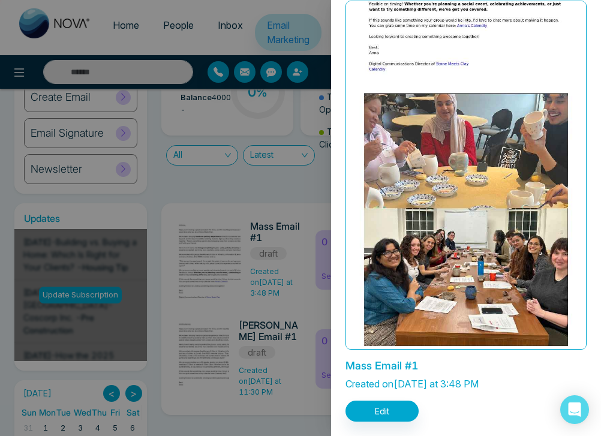
scroll to position [38, 0]
click at [283, 203] on div at bounding box center [300, 218] width 601 height 436
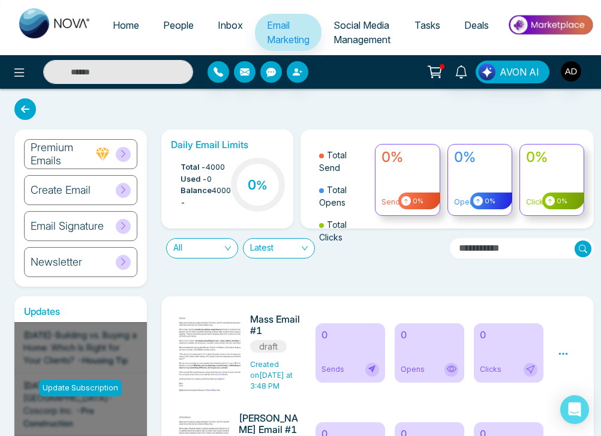
scroll to position [1, 0]
click at [88, 226] on h6 "Email Signature" at bounding box center [67, 225] width 73 height 13
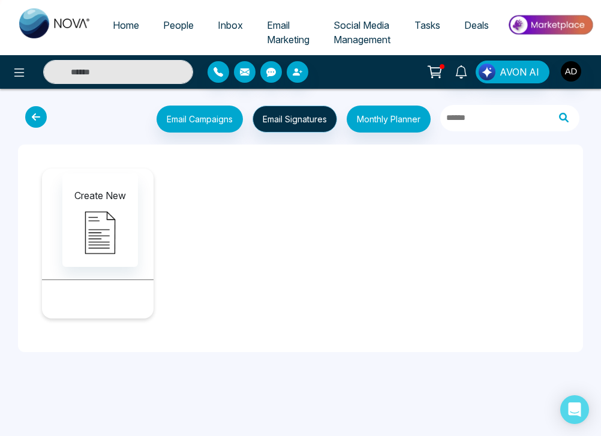
click at [293, 121] on button "Email Signatures" at bounding box center [294, 119] width 85 height 27
click at [372, 117] on button "Monthly Planner" at bounding box center [388, 119] width 84 height 27
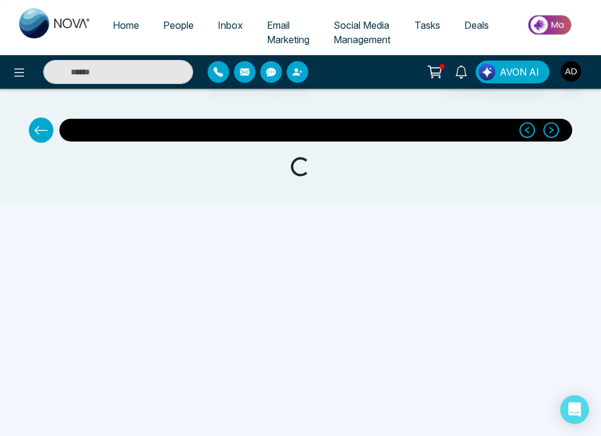
click at [30, 127] on button at bounding box center [41, 129] width 25 height 25
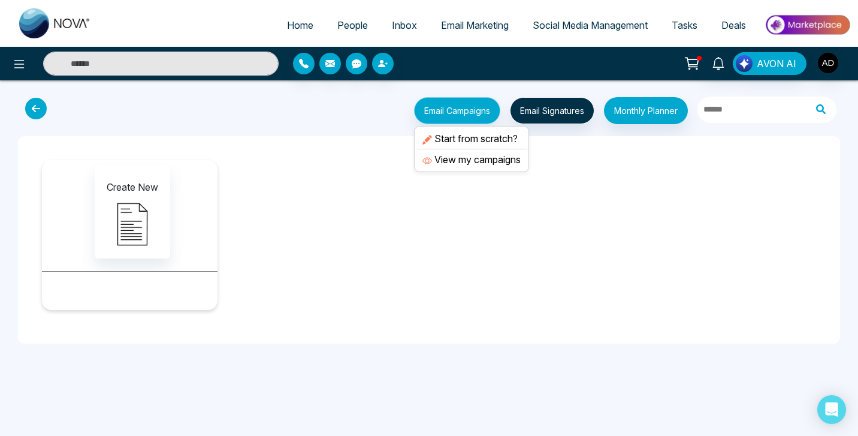
click at [475, 107] on button "Email Campaigns" at bounding box center [457, 110] width 86 height 27
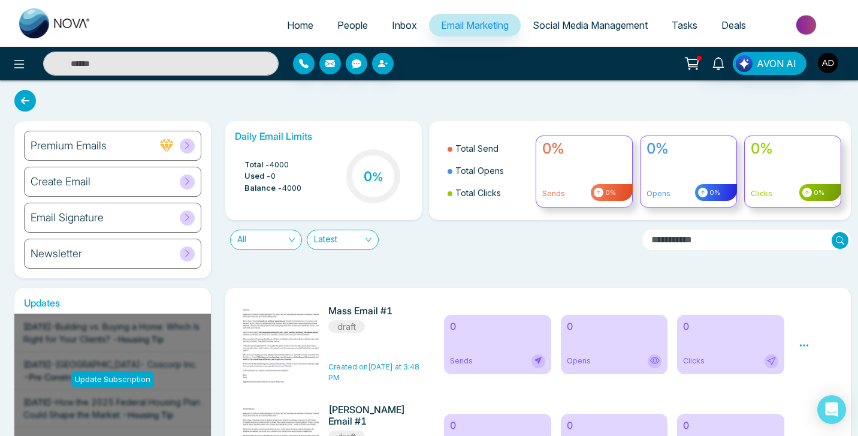
click at [76, 219] on h6 "Email Signature" at bounding box center [67, 217] width 73 height 13
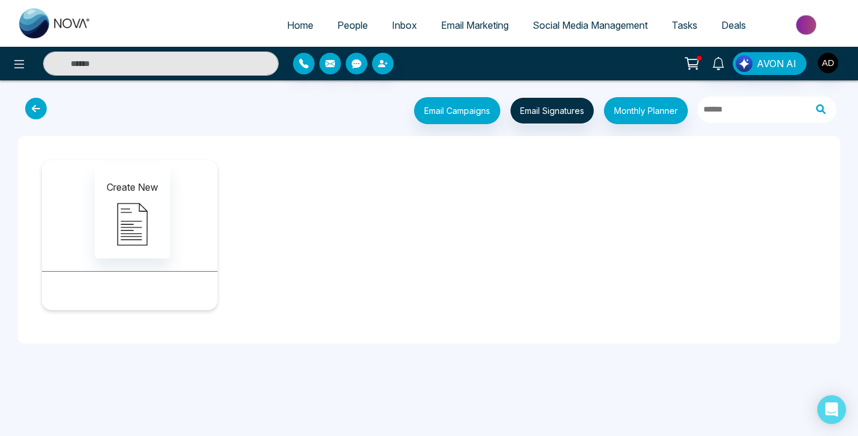
click at [34, 108] on icon at bounding box center [36, 109] width 22 height 22
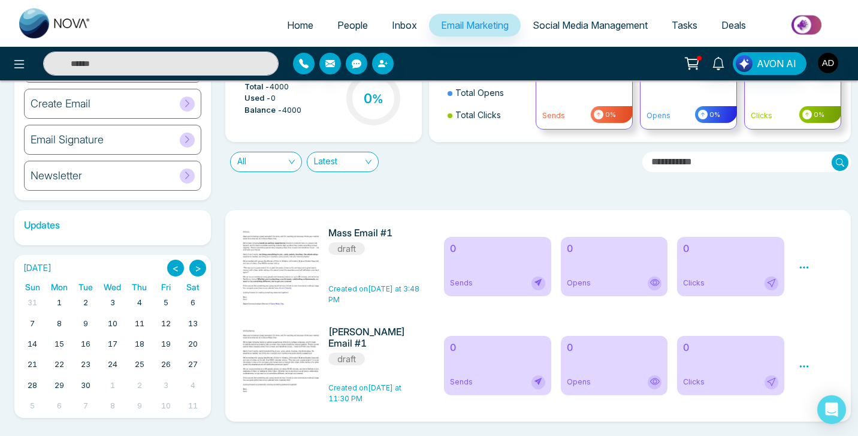
scroll to position [79, 0]
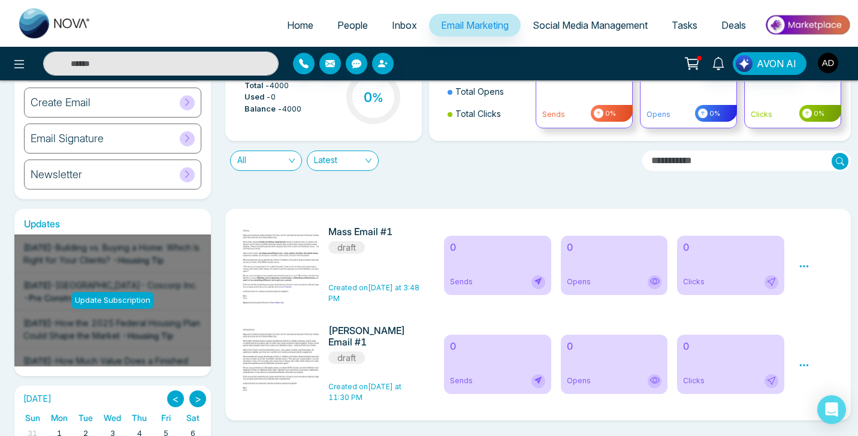
click at [565, 267] on icon at bounding box center [804, 266] width 9 height 2
click at [565, 281] on span "Preview" at bounding box center [825, 284] width 32 height 10
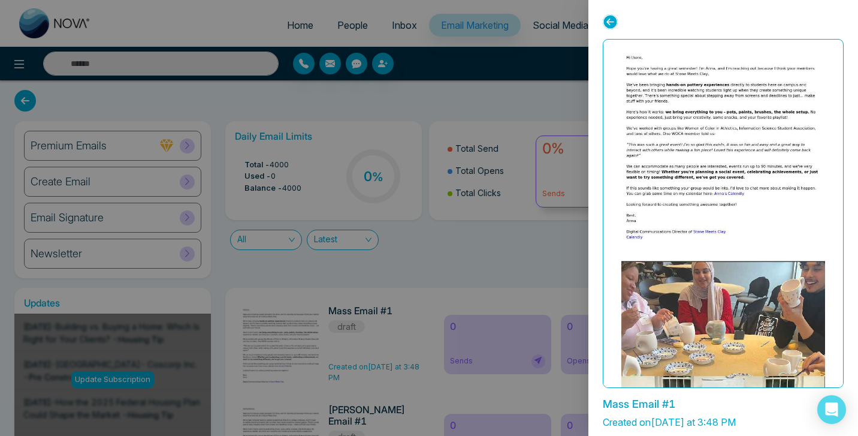
scroll to position [0, 0]
click at [453, 240] on div at bounding box center [429, 218] width 858 height 436
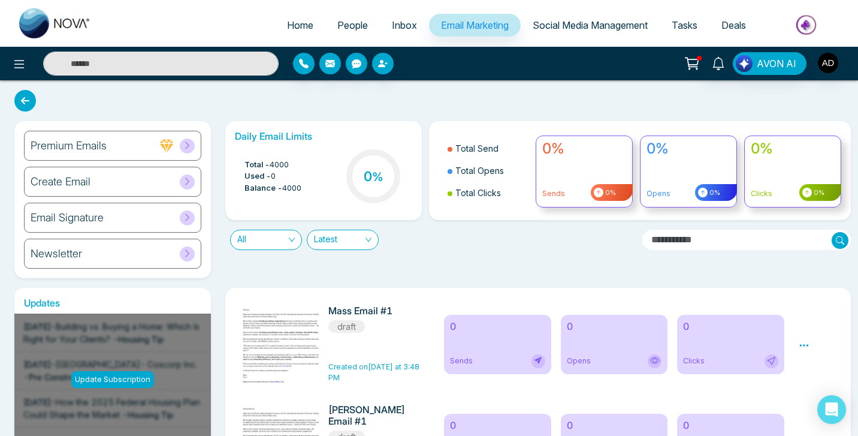
click at [344, 25] on span "People" at bounding box center [353, 25] width 31 height 12
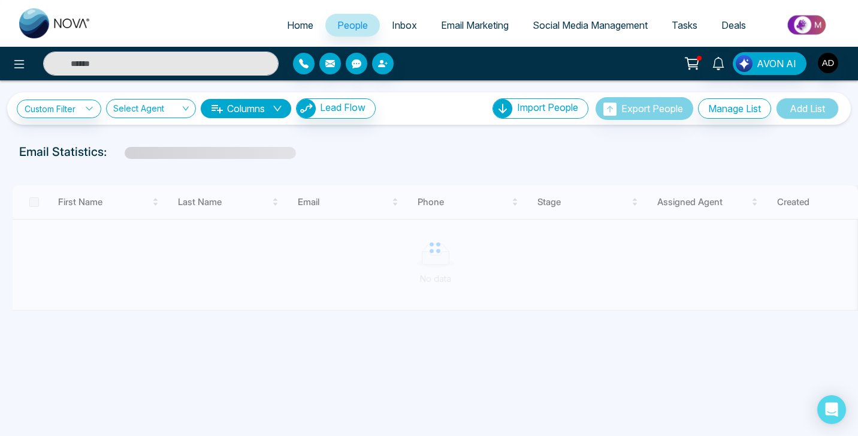
click at [297, 26] on span "Home" at bounding box center [300, 25] width 26 height 12
select select "*"
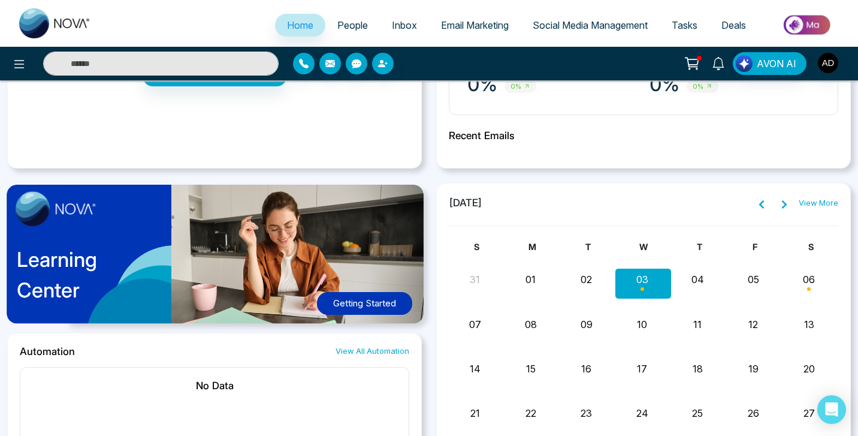
scroll to position [503, 0]
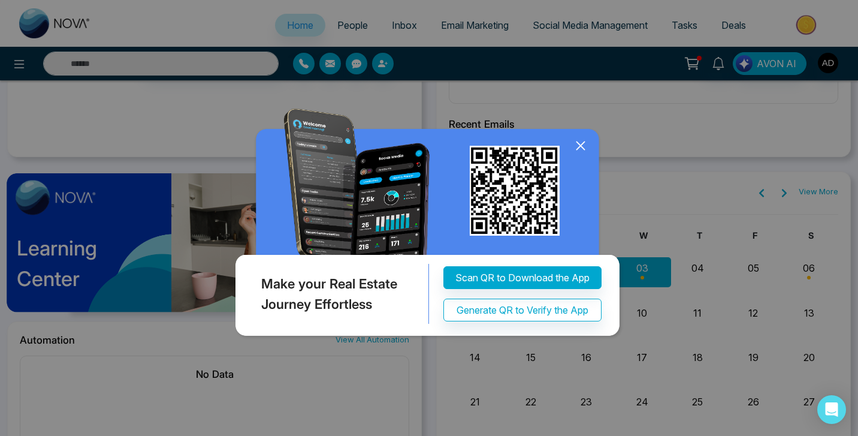
click at [565, 145] on icon at bounding box center [581, 146] width 18 height 18
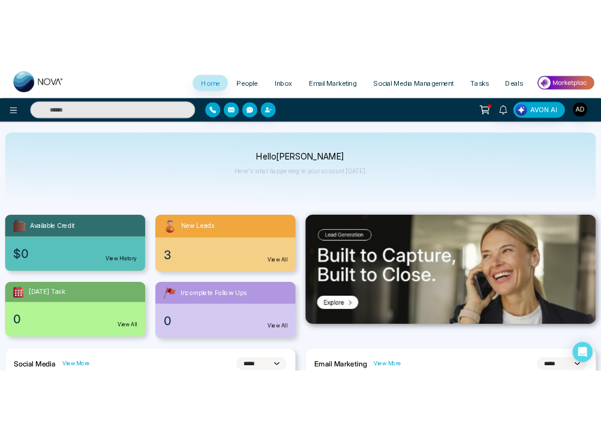
scroll to position [0, 0]
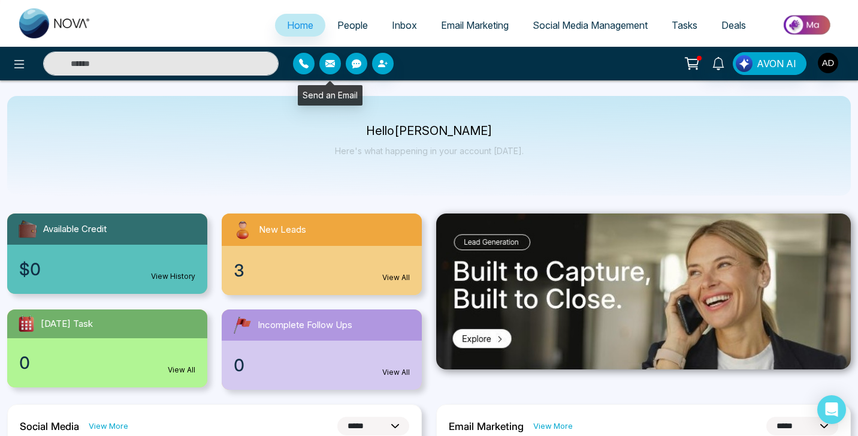
click at [328, 65] on icon "button" at bounding box center [331, 64] width 10 height 10
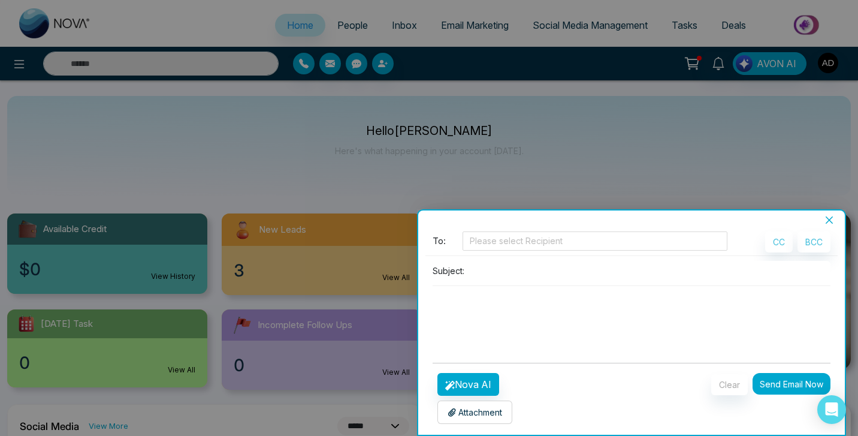
click at [476, 174] on div at bounding box center [429, 218] width 858 height 436
click at [565, 395] on button "Clear" at bounding box center [730, 384] width 37 height 21
click at [493, 165] on div at bounding box center [429, 218] width 858 height 436
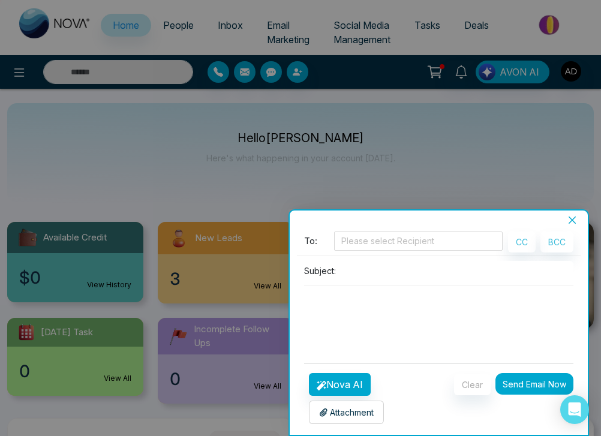
click at [565, 219] on icon "close" at bounding box center [571, 219] width 7 height 7
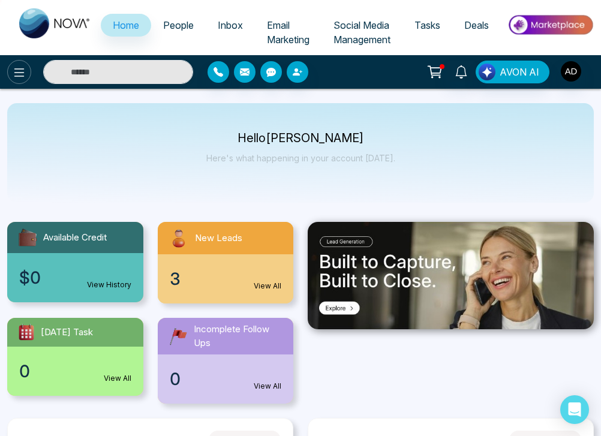
click at [25, 75] on icon at bounding box center [19, 72] width 14 height 14
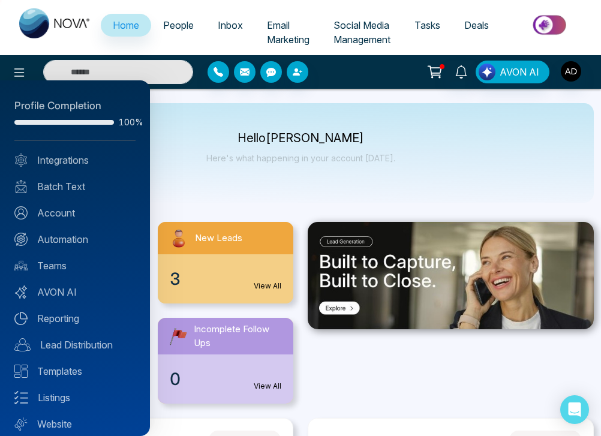
click at [196, 160] on div at bounding box center [300, 218] width 601 height 436
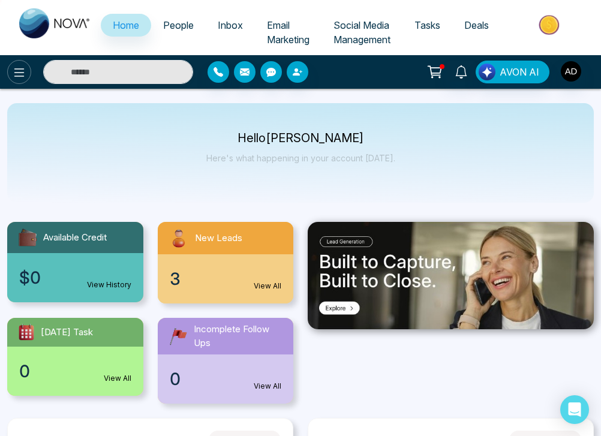
click at [23, 63] on button at bounding box center [19, 72] width 24 height 24
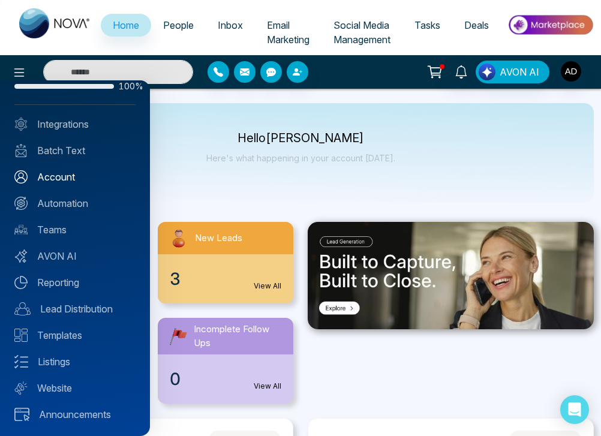
scroll to position [35, 0]
click at [179, 152] on div at bounding box center [300, 218] width 601 height 436
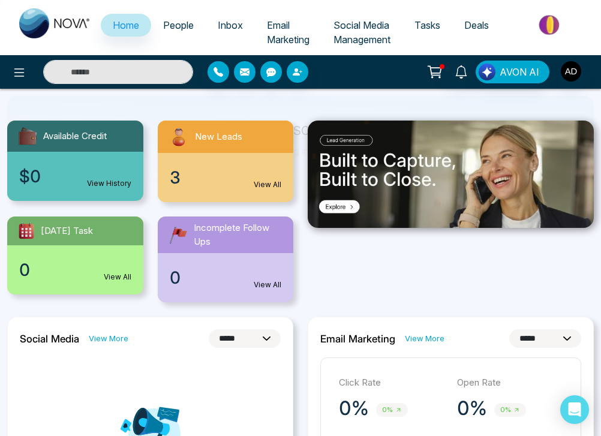
scroll to position [100, 0]
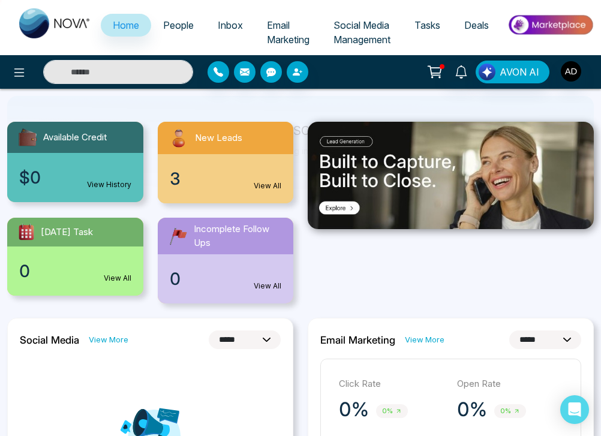
click at [277, 29] on span "Email Marketing" at bounding box center [288, 32] width 43 height 26
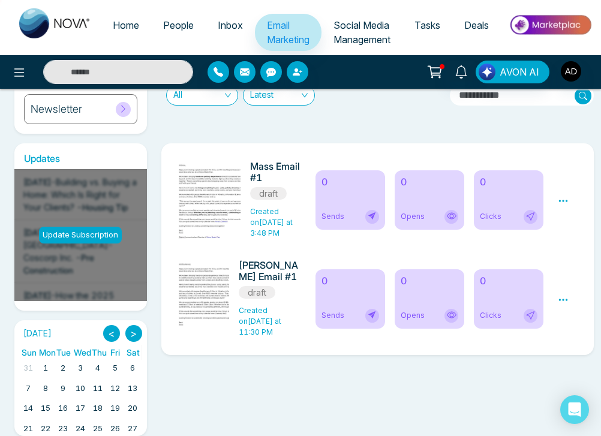
scroll to position [153, 0]
click at [562, 204] on icon at bounding box center [563, 200] width 11 height 11
click at [545, 216] on span "Preview" at bounding box center [542, 218] width 32 height 10
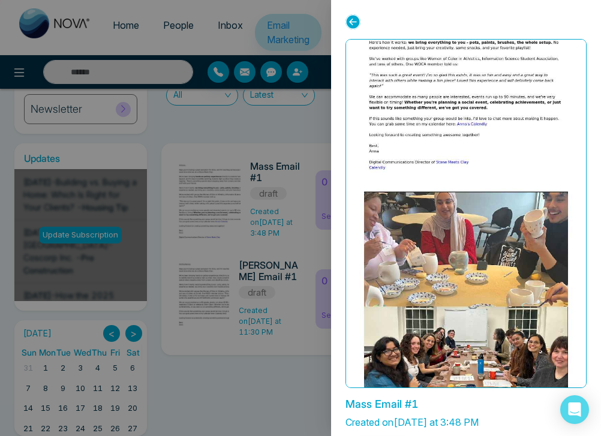
scroll to position [47, 0]
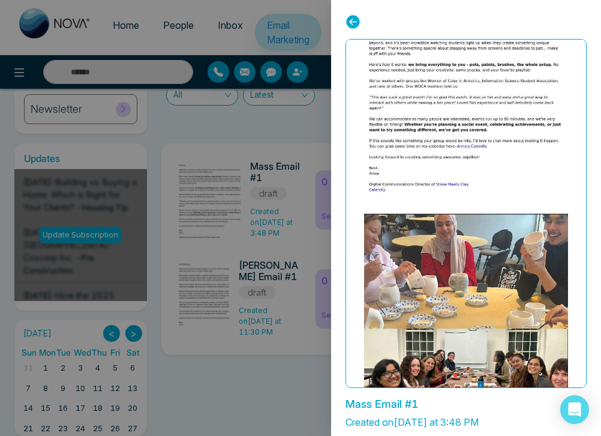
click at [221, 106] on div at bounding box center [300, 218] width 601 height 436
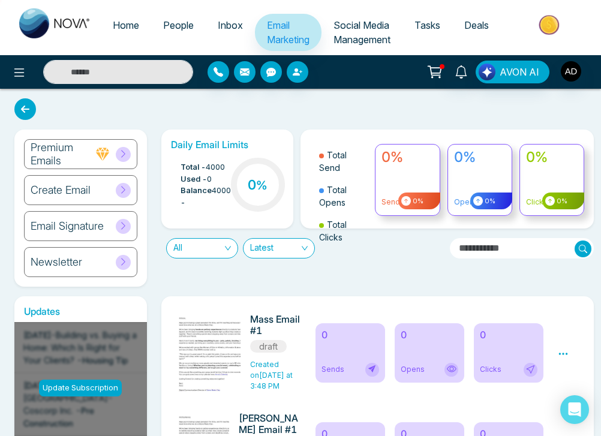
scroll to position [0, 0]
click at [88, 225] on h6 "Email Signature" at bounding box center [67, 225] width 73 height 13
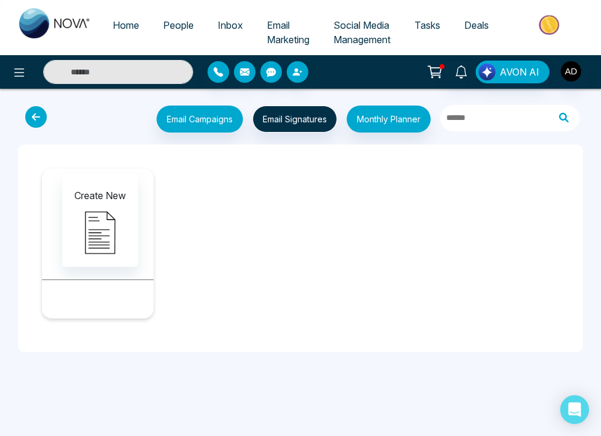
click at [43, 119] on icon at bounding box center [36, 117] width 22 height 22
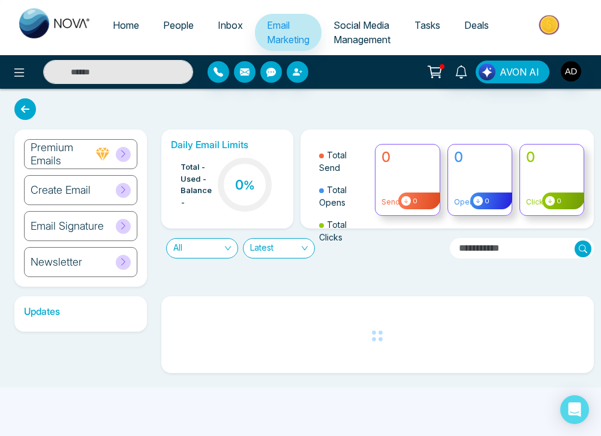
click at [119, 24] on span "Home" at bounding box center [126, 25] width 26 height 12
select select "*"
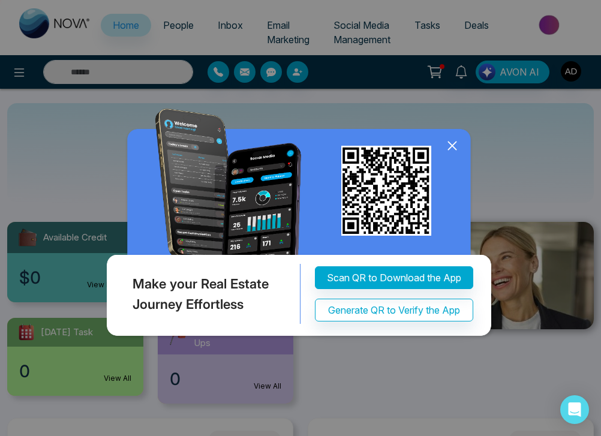
click at [454, 144] on icon at bounding box center [452, 145] width 8 height 8
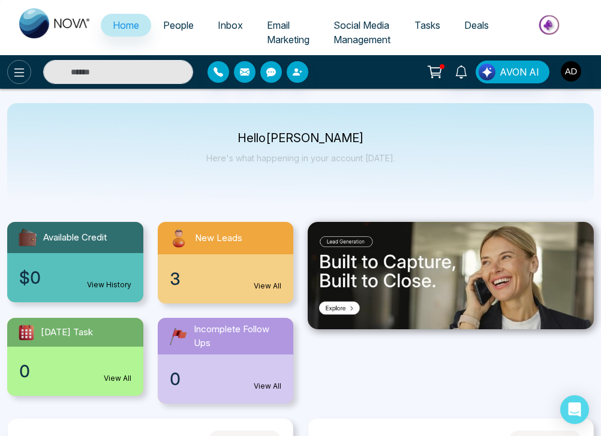
click at [15, 73] on icon at bounding box center [19, 72] width 10 height 8
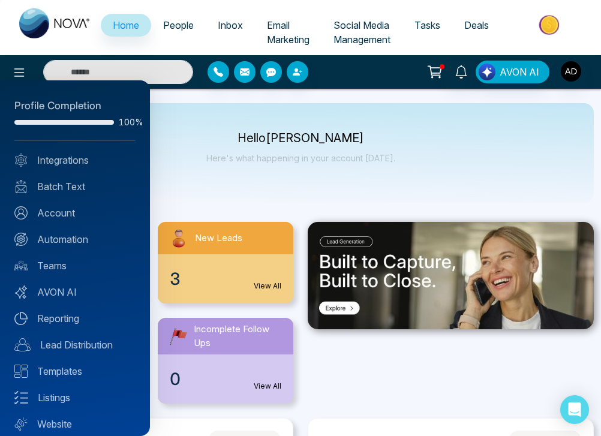
click at [243, 74] on div at bounding box center [300, 218] width 601 height 436
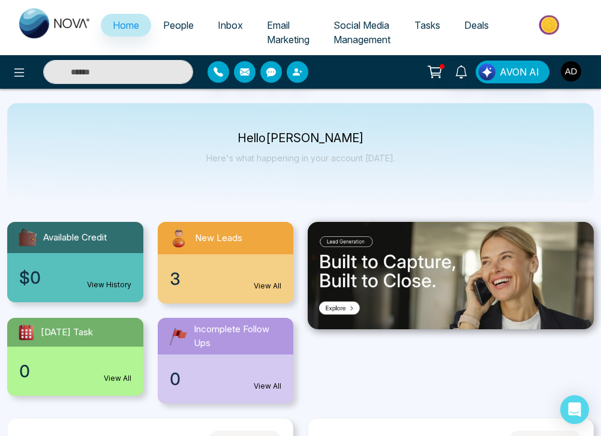
click at [276, 35] on span "Email Marketing" at bounding box center [288, 32] width 43 height 26
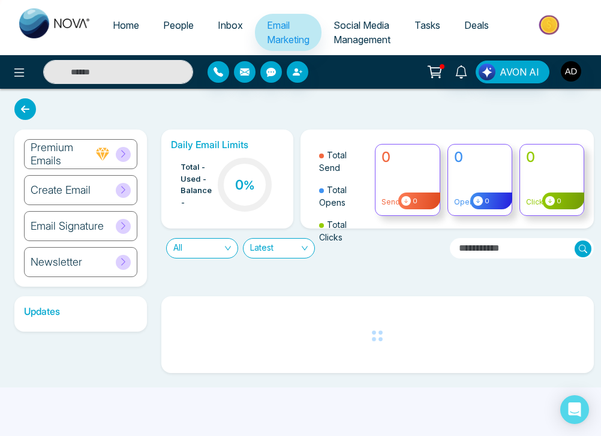
click at [73, 369] on div "Updates Update Subscription" at bounding box center [80, 334] width 147 height 77
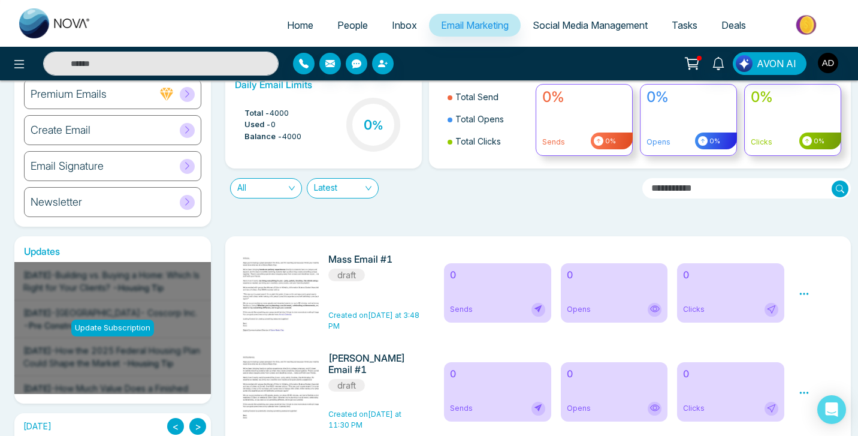
scroll to position [32, 0]
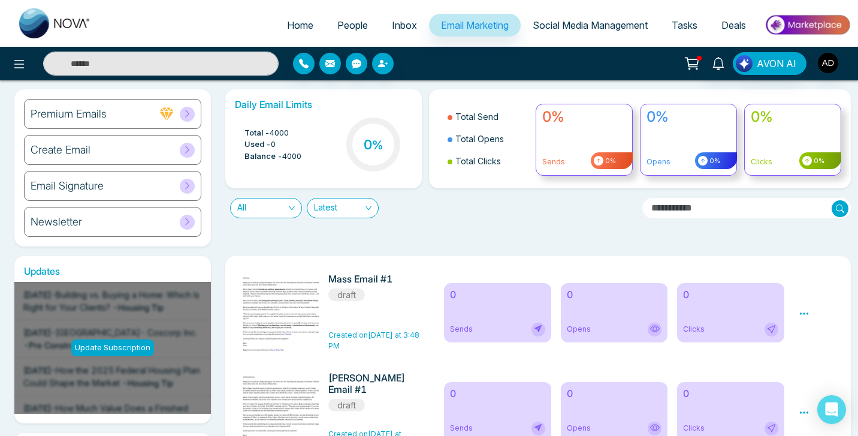
click at [565, 311] on icon at bounding box center [804, 313] width 11 height 11
click at [565, 347] on link "Edit" at bounding box center [816, 348] width 14 height 10
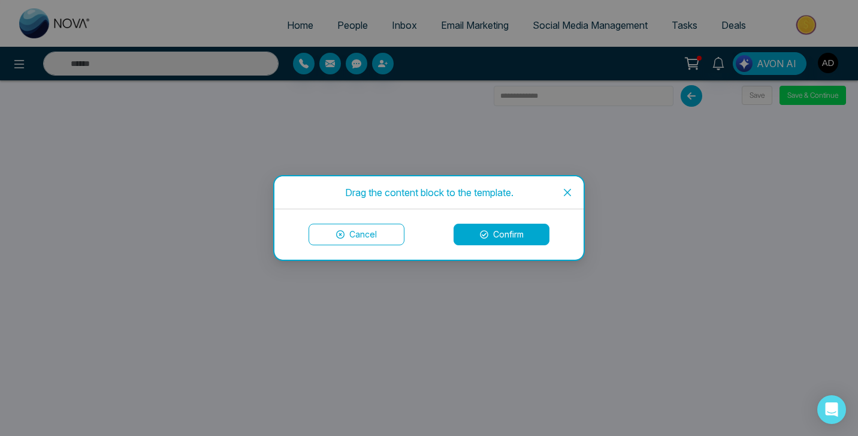
click at [565, 195] on icon "close" at bounding box center [567, 192] width 7 height 7
click at [564, 188] on icon "close" at bounding box center [568, 193] width 10 height 10
click at [497, 231] on button "Confirm" at bounding box center [502, 235] width 96 height 22
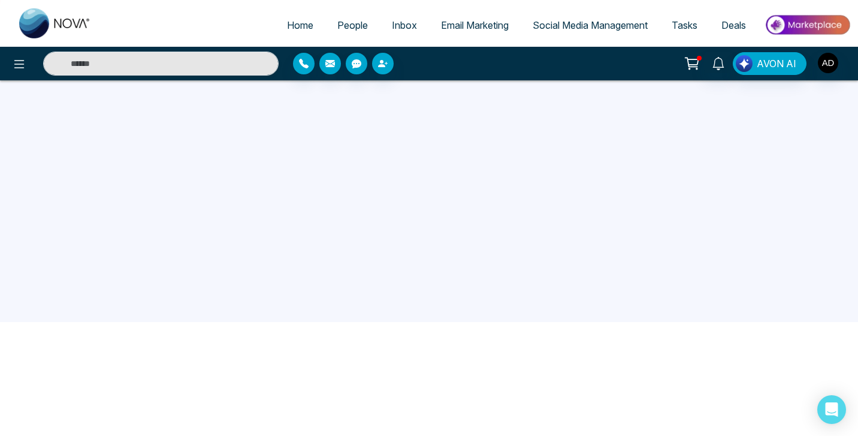
scroll to position [114, 0]
click at [19, 70] on icon at bounding box center [19, 64] width 14 height 14
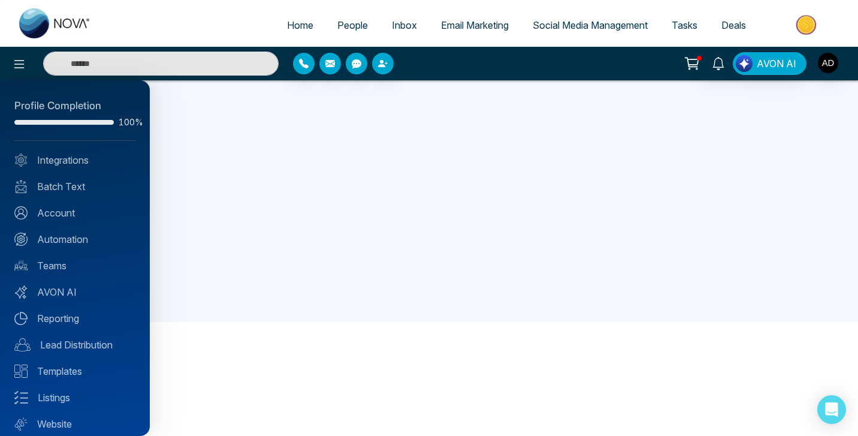
click at [319, 155] on div at bounding box center [429, 218] width 858 height 436
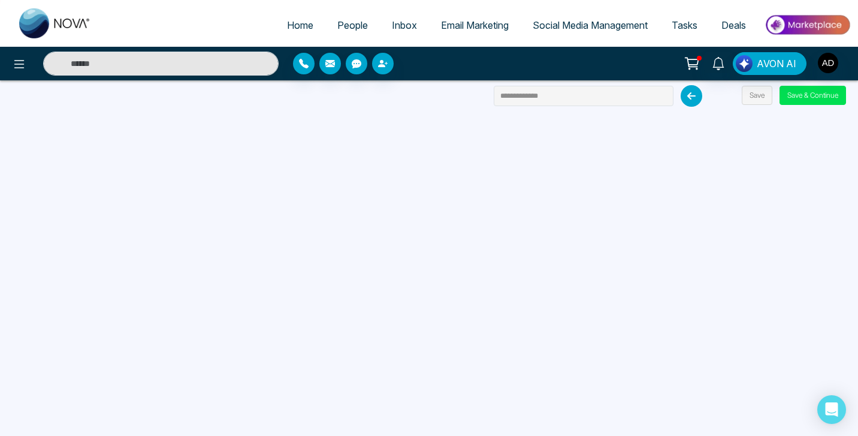
scroll to position [0, 0]
click at [459, 21] on span "Email Marketing" at bounding box center [475, 25] width 68 height 12
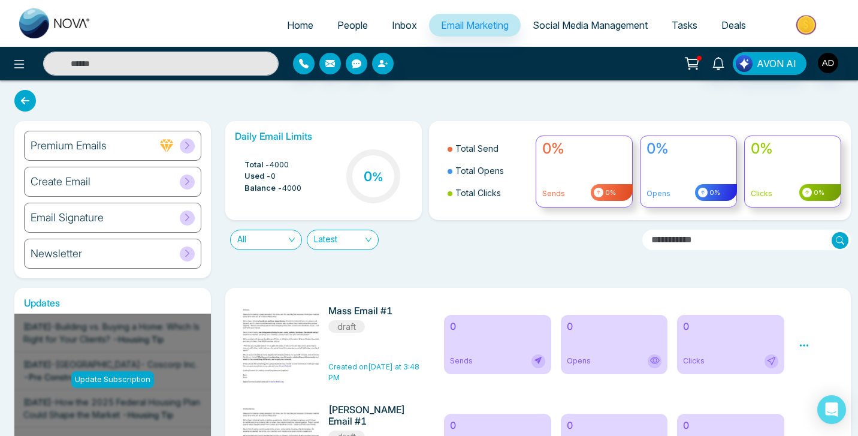
click at [115, 179] on div "Create Email" at bounding box center [112, 182] width 177 height 30
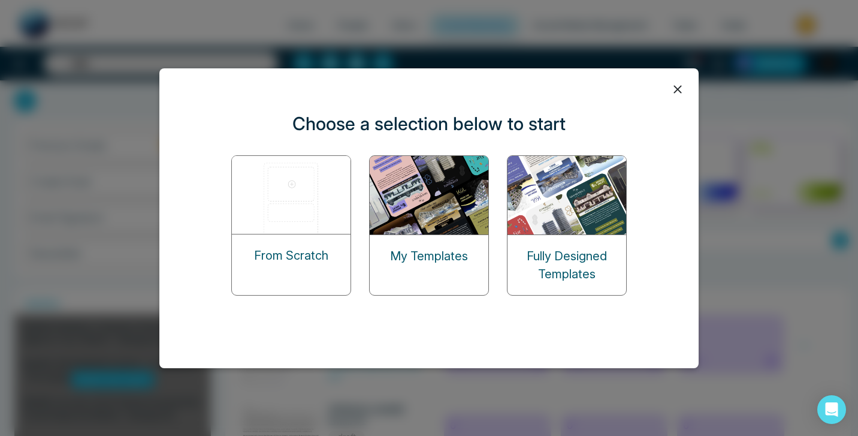
click at [298, 215] on img at bounding box center [292, 195] width 120 height 78
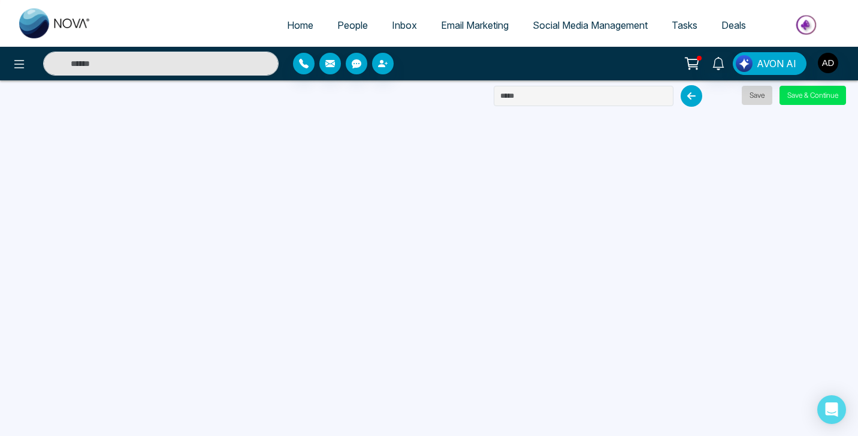
click at [565, 100] on button "Save" at bounding box center [757, 95] width 31 height 19
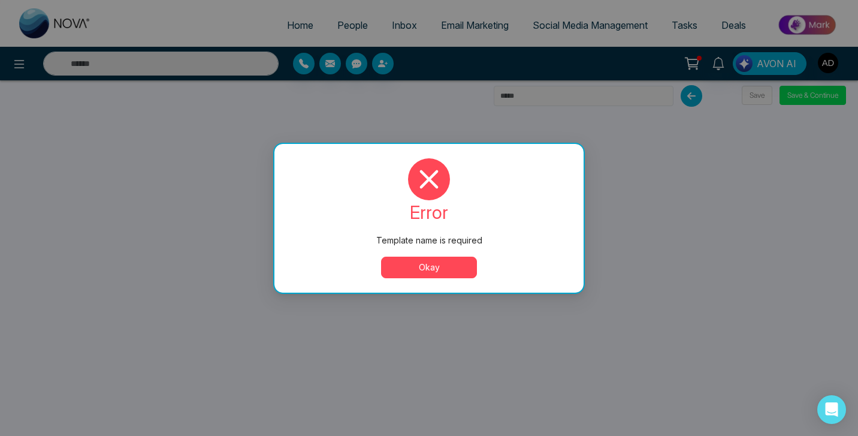
click at [421, 273] on button "Okay" at bounding box center [429, 268] width 96 height 22
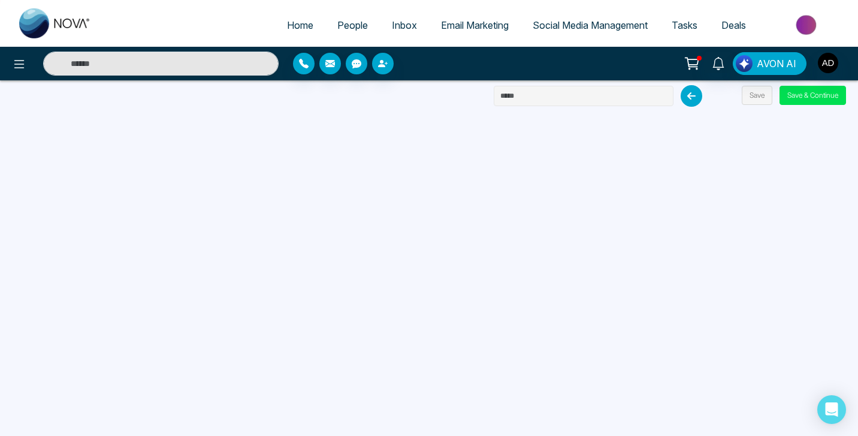
click at [517, 106] on input "text" at bounding box center [584, 96] width 180 height 20
type input "*"
type input "*******"
click at [565, 95] on button "Save & Continue" at bounding box center [813, 95] width 67 height 19
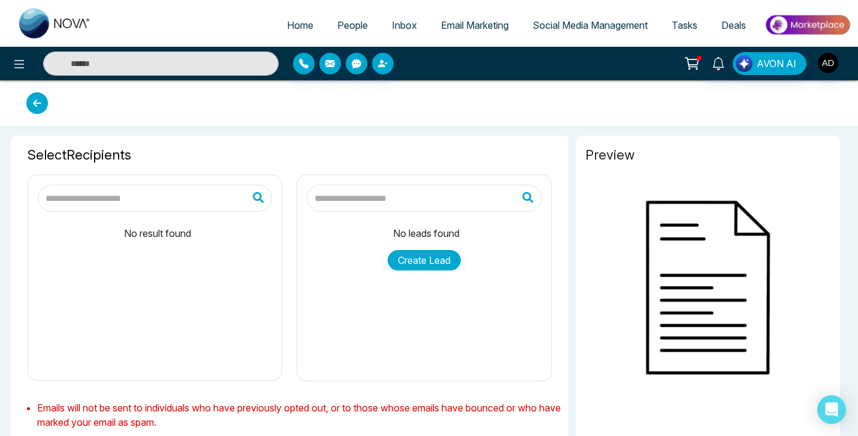
type input "*******"
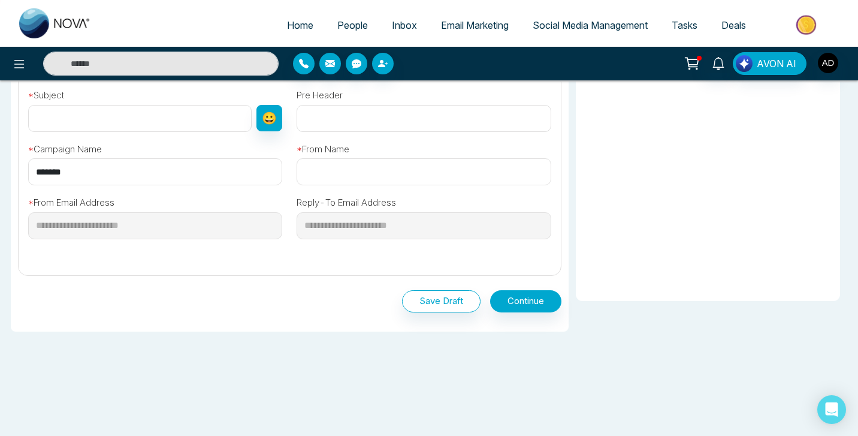
scroll to position [396, 0]
click at [424, 299] on button "Save Draft" at bounding box center [441, 302] width 79 height 22
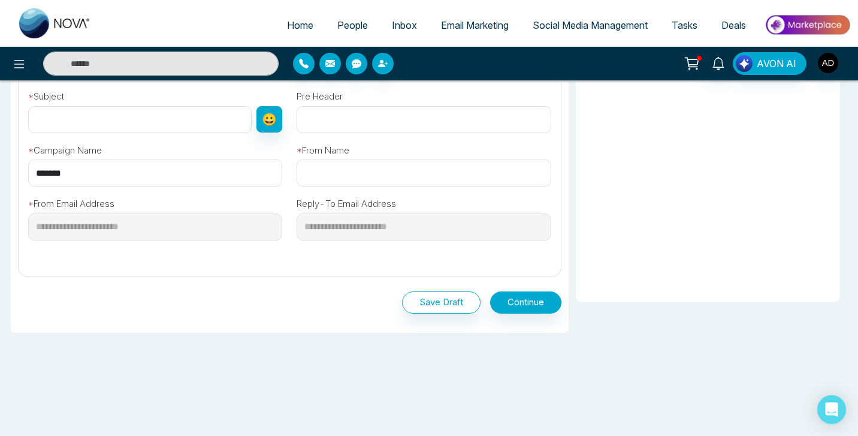
click at [460, 301] on button "Save Draft" at bounding box center [441, 302] width 79 height 22
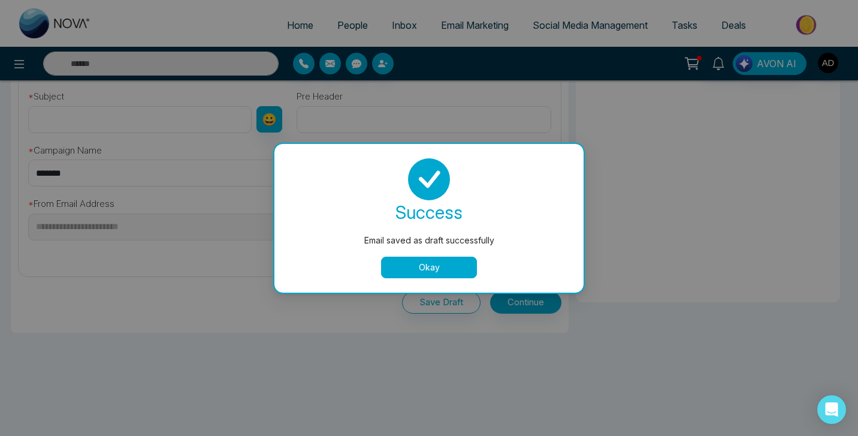
click at [439, 264] on button "Okay" at bounding box center [429, 268] width 96 height 22
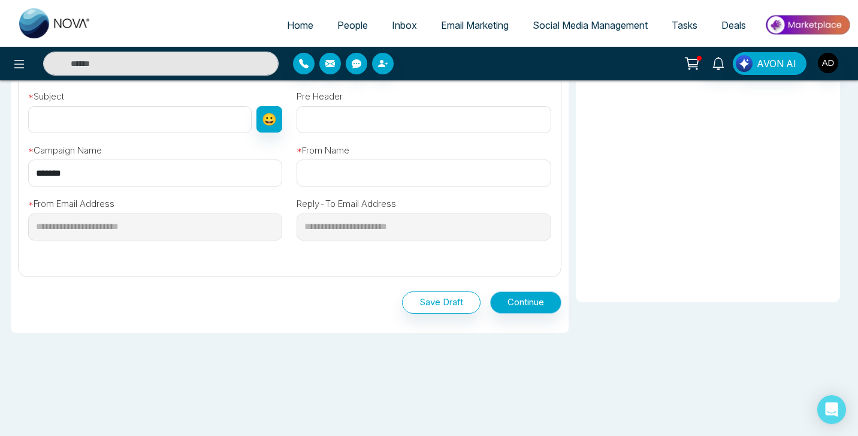
click at [528, 308] on button "Continue" at bounding box center [525, 302] width 71 height 22
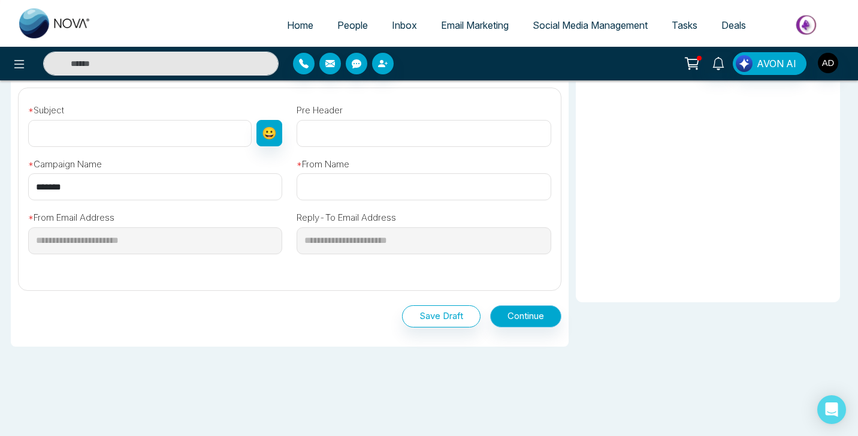
scroll to position [0, 0]
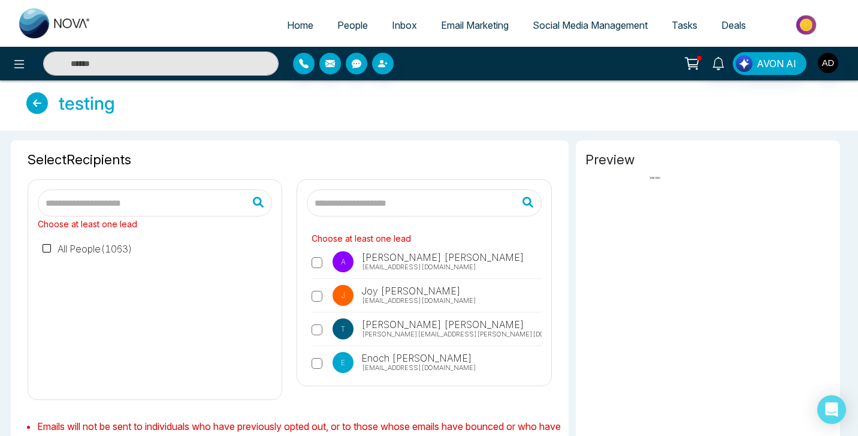
click at [484, 22] on span "Email Marketing" at bounding box center [475, 25] width 68 height 12
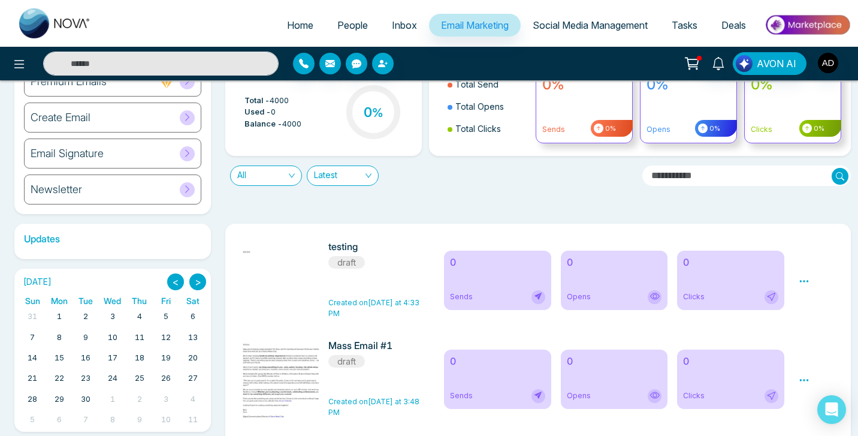
scroll to position [69, 0]
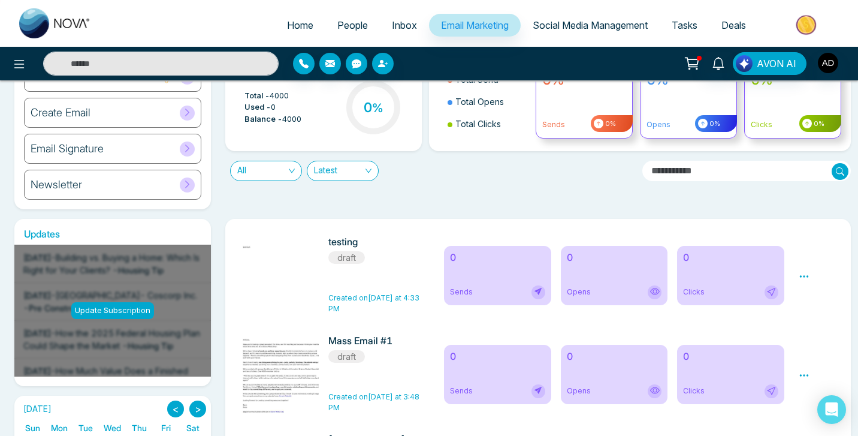
click at [565, 277] on icon at bounding box center [804, 276] width 9 height 2
click at [565, 294] on span "Preview" at bounding box center [825, 294] width 32 height 10
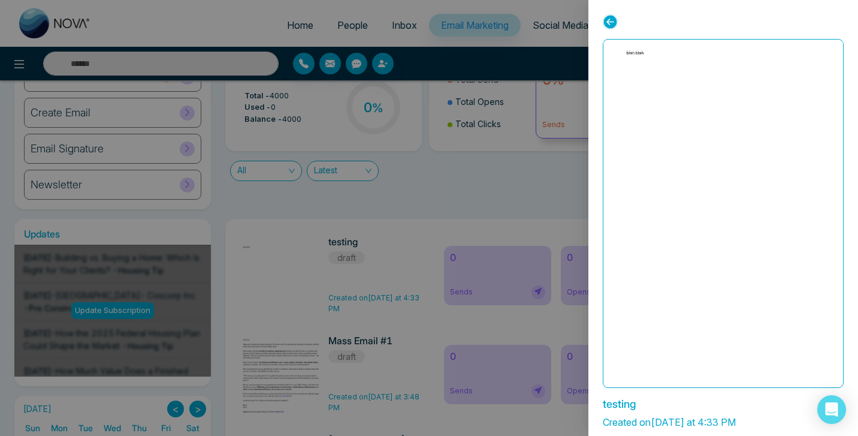
scroll to position [0, 0]
click at [565, 22] on icon at bounding box center [610, 21] width 15 height 15
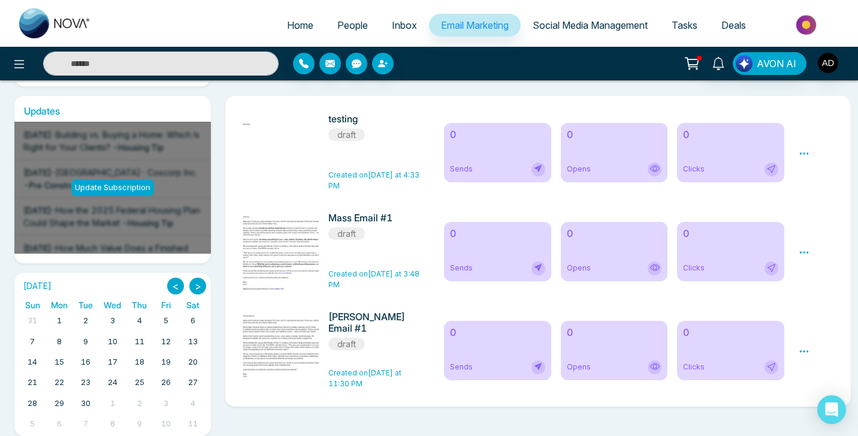
scroll to position [197, 0]
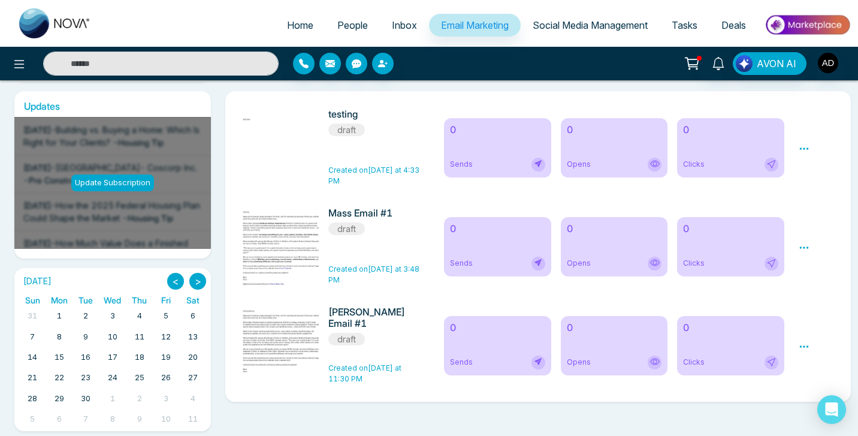
click at [565, 247] on icon at bounding box center [804, 247] width 11 height 11
click at [565, 262] on span "Preview" at bounding box center [825, 265] width 32 height 10
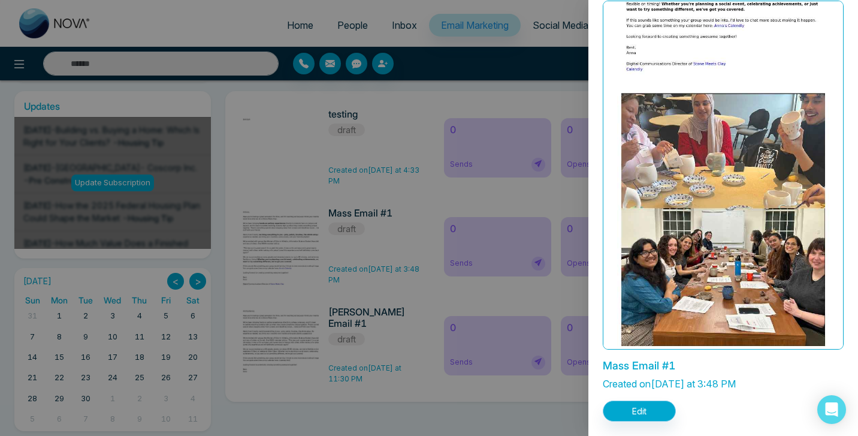
scroll to position [38, 0]
click at [565, 411] on button "Edit" at bounding box center [639, 410] width 73 height 21
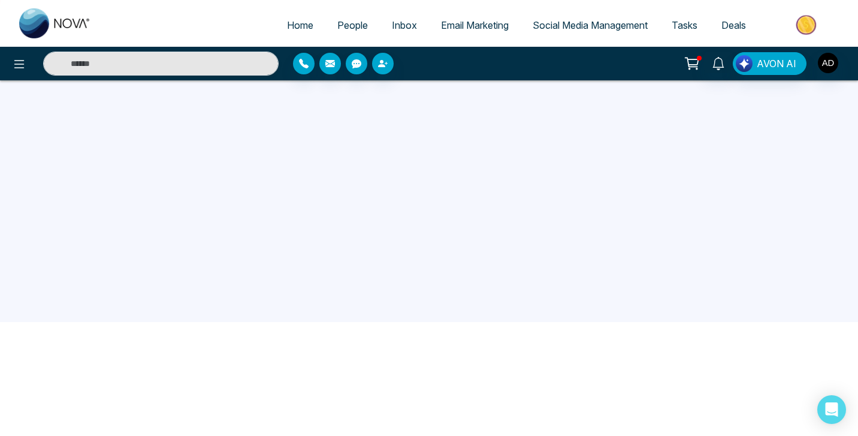
scroll to position [114, 0]
click at [22, 64] on icon at bounding box center [19, 64] width 10 height 8
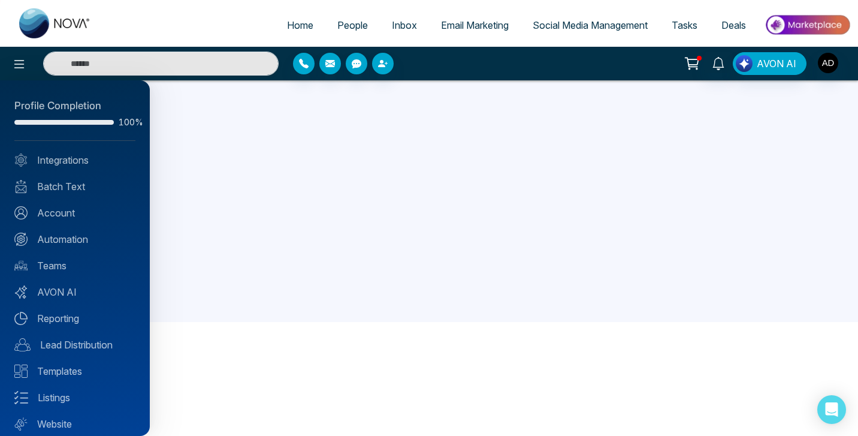
click at [296, 333] on div at bounding box center [429, 218] width 858 height 436
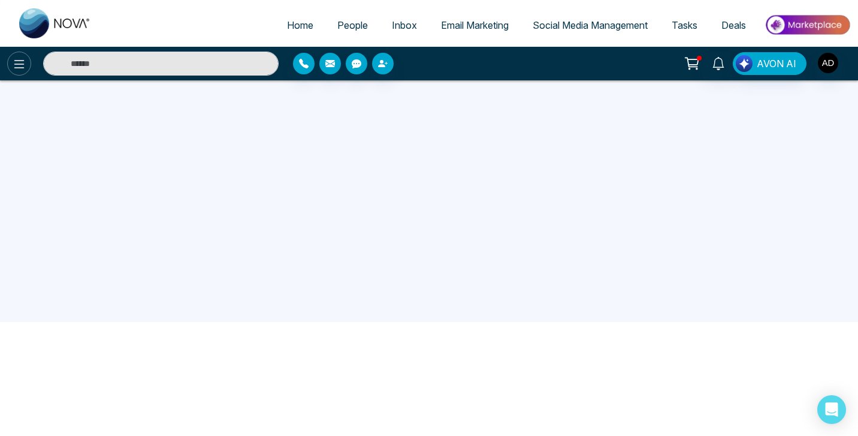
click at [22, 62] on icon at bounding box center [19, 64] width 14 height 14
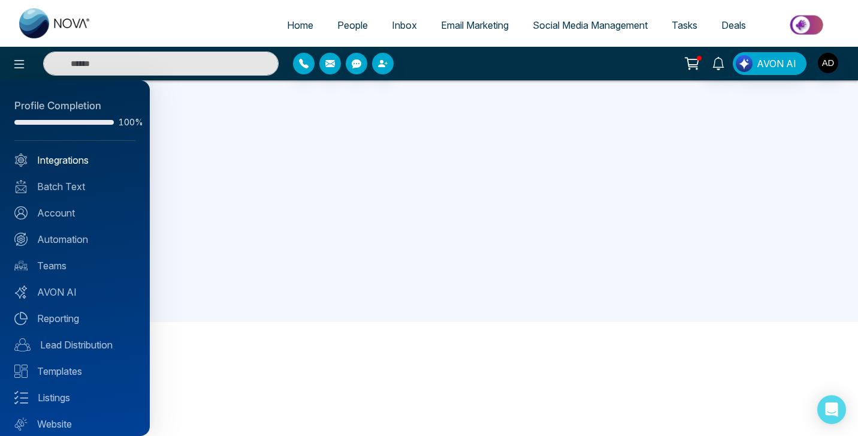
click at [67, 153] on link "Integrations" at bounding box center [74, 160] width 121 height 14
